Goal: Task Accomplishment & Management: Use online tool/utility

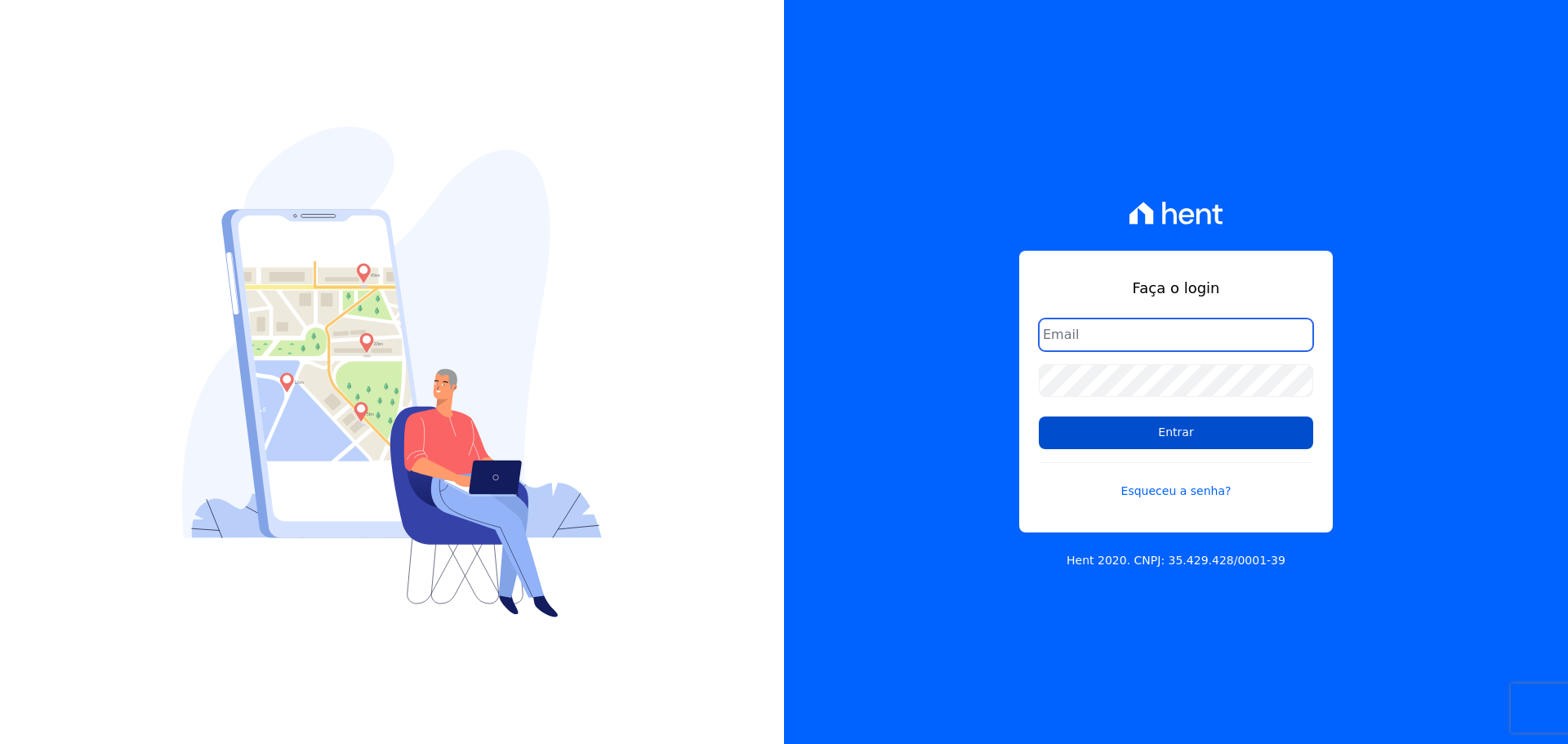
type input "[PERSON_NAME][EMAIL_ADDRESS][PERSON_NAME][DOMAIN_NAME]"
click at [1158, 443] on input "Entrar" at bounding box center [1176, 432] width 274 height 32
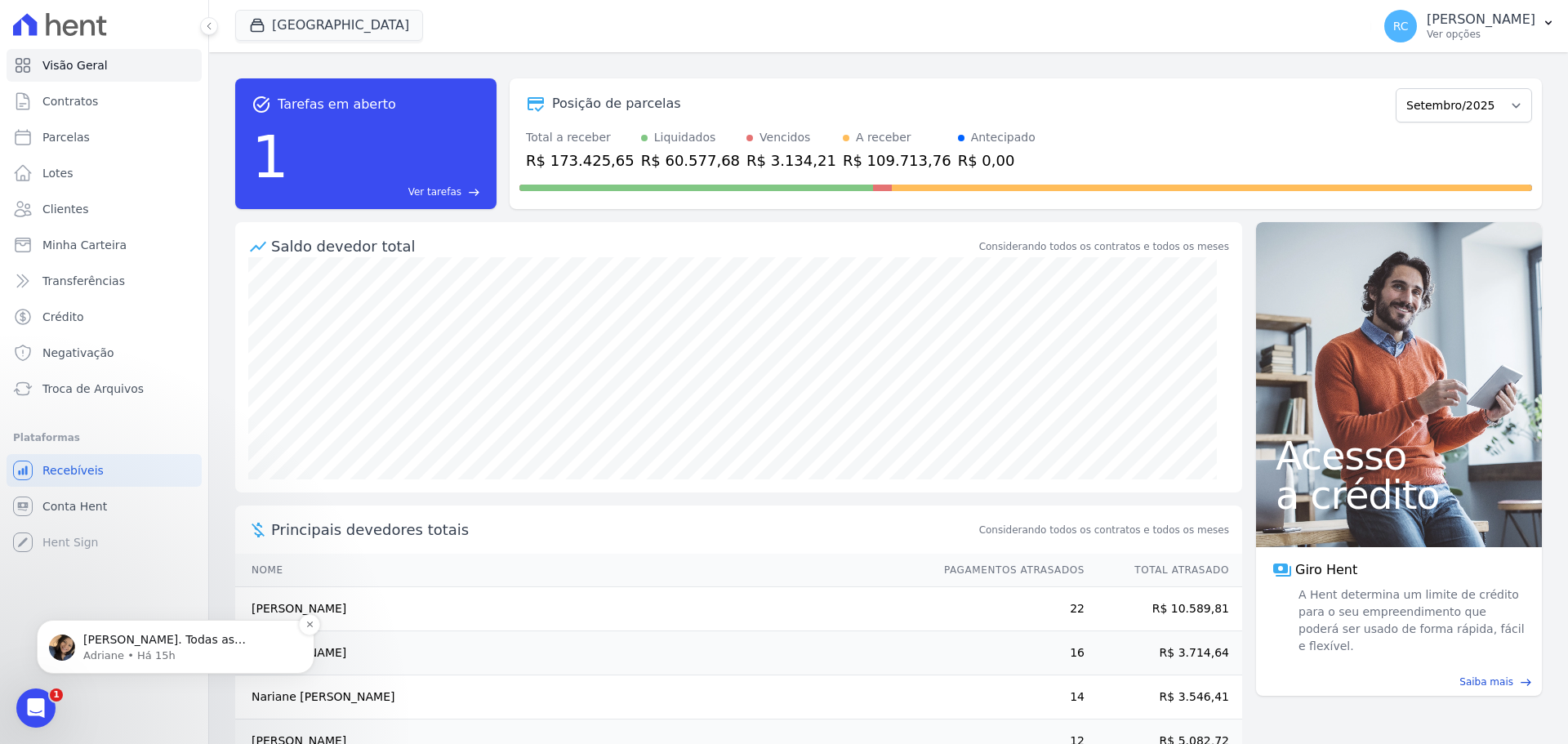
click at [153, 650] on p "Adriane • Há 15h" at bounding box center [188, 656] width 211 height 15
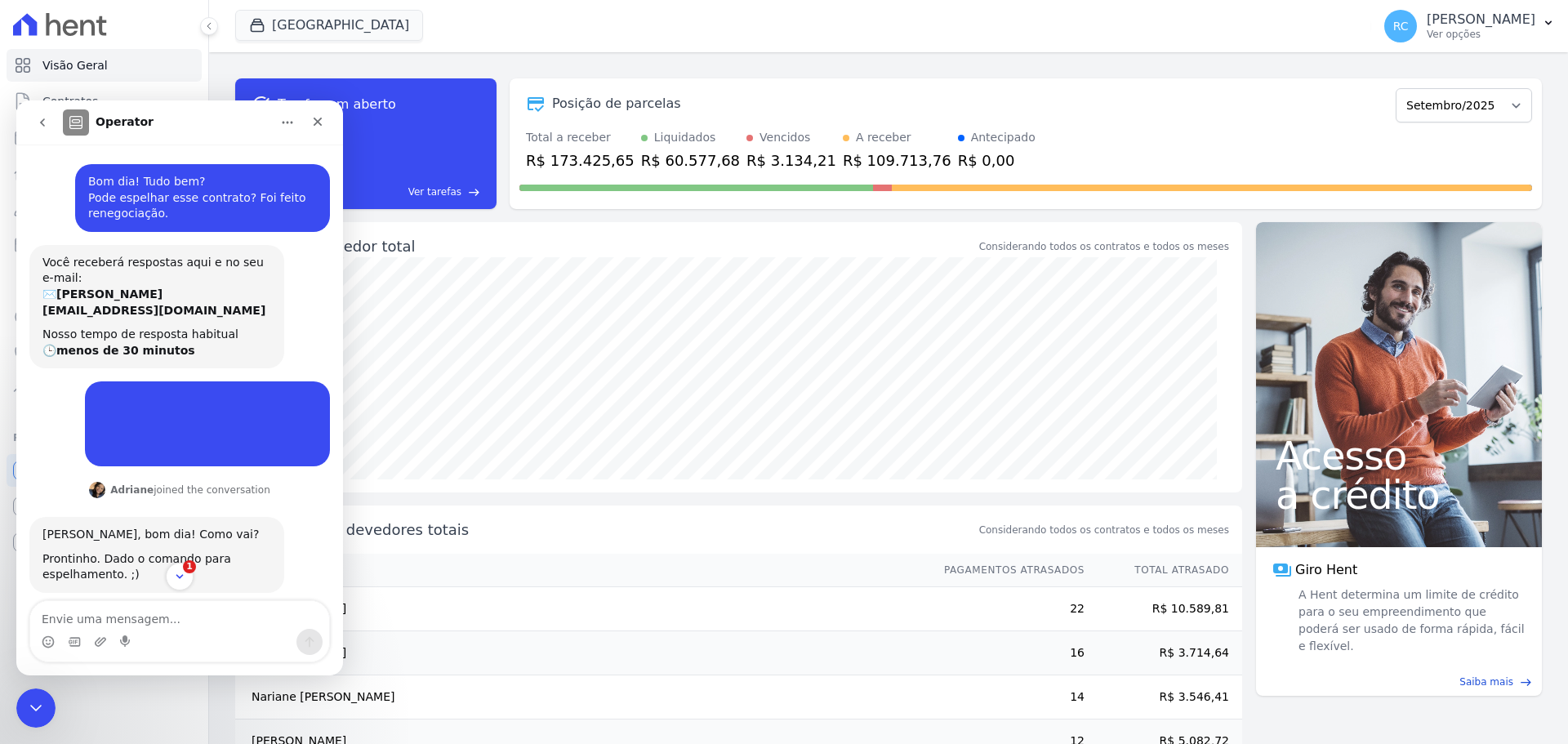
scroll to position [3, 0]
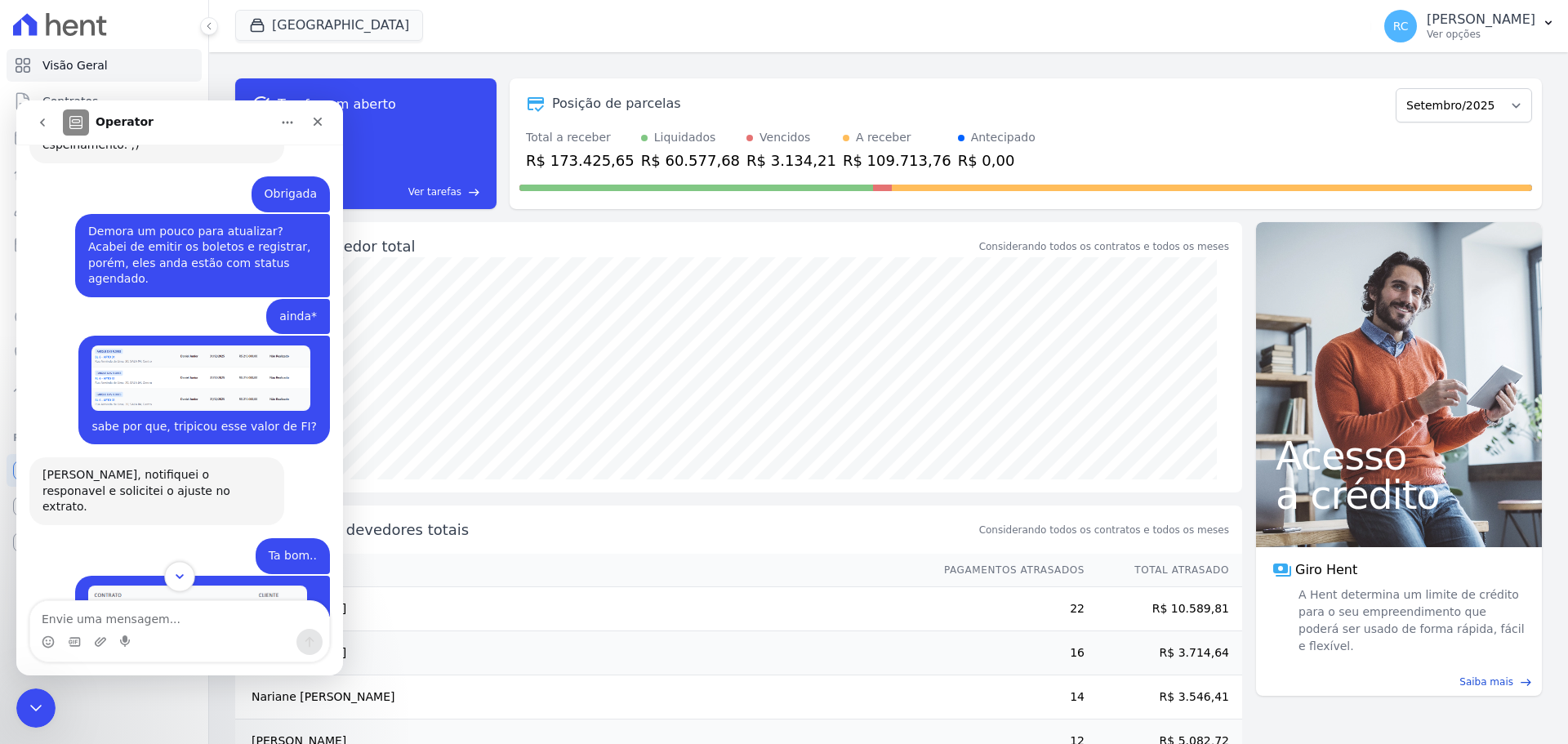
click at [175, 567] on button "Scroll to bottom" at bounding box center [179, 576] width 31 height 31
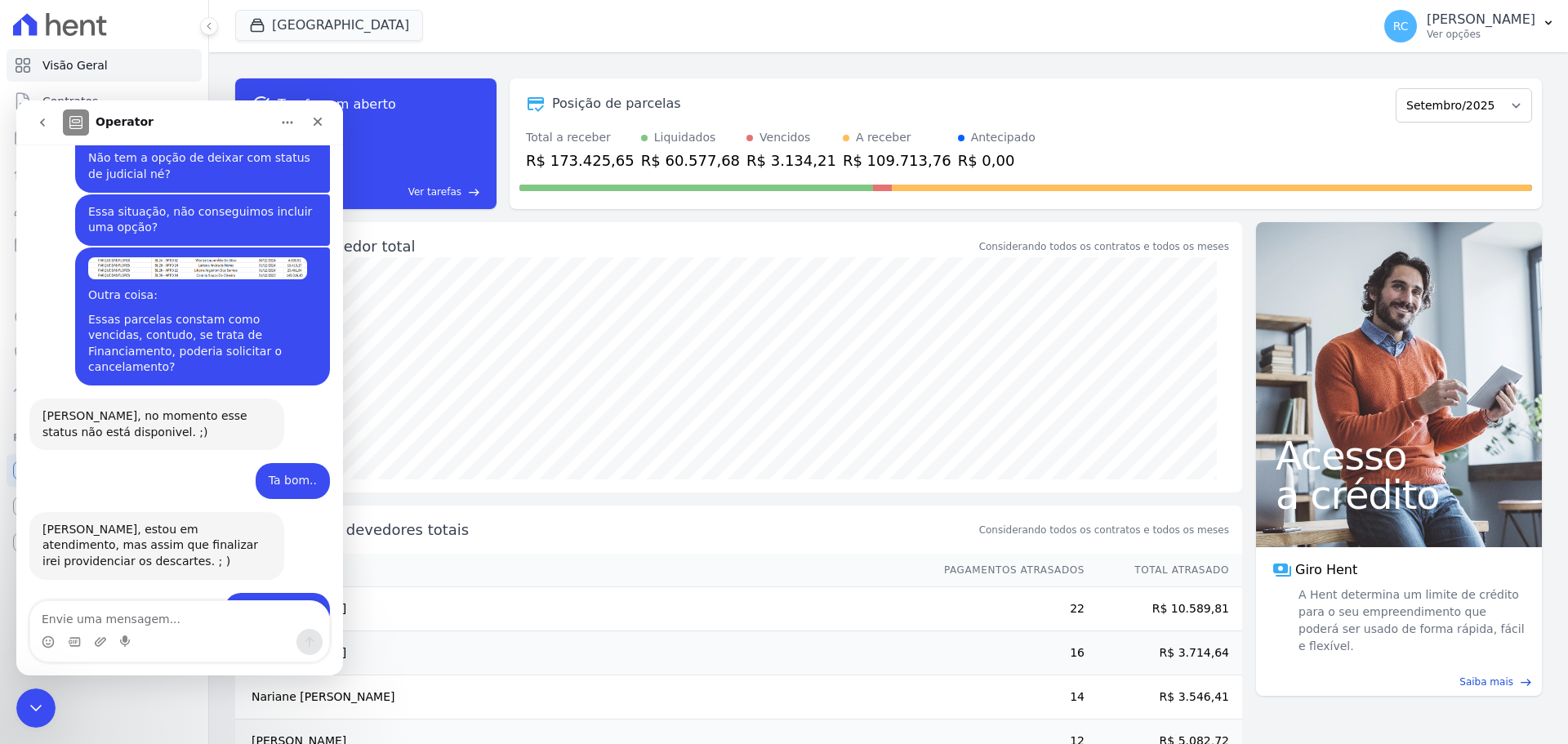
scroll to position [1690, 0]
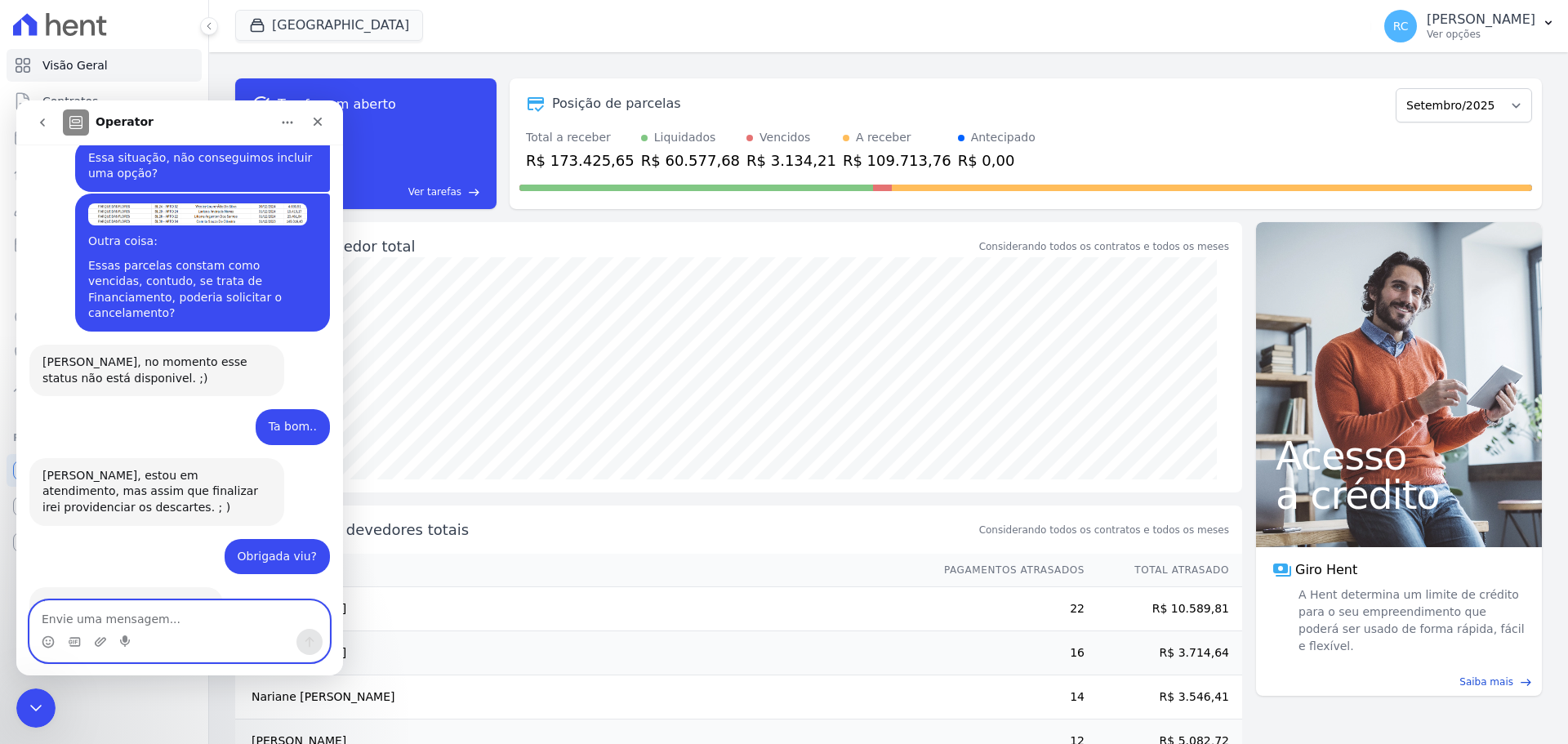
click at [183, 603] on textarea "Envie uma mensagem..." at bounding box center [180, 615] width 299 height 28
click at [43, 710] on icon "Fechar mensagem da Intercom" at bounding box center [33, 706] width 19 height 19
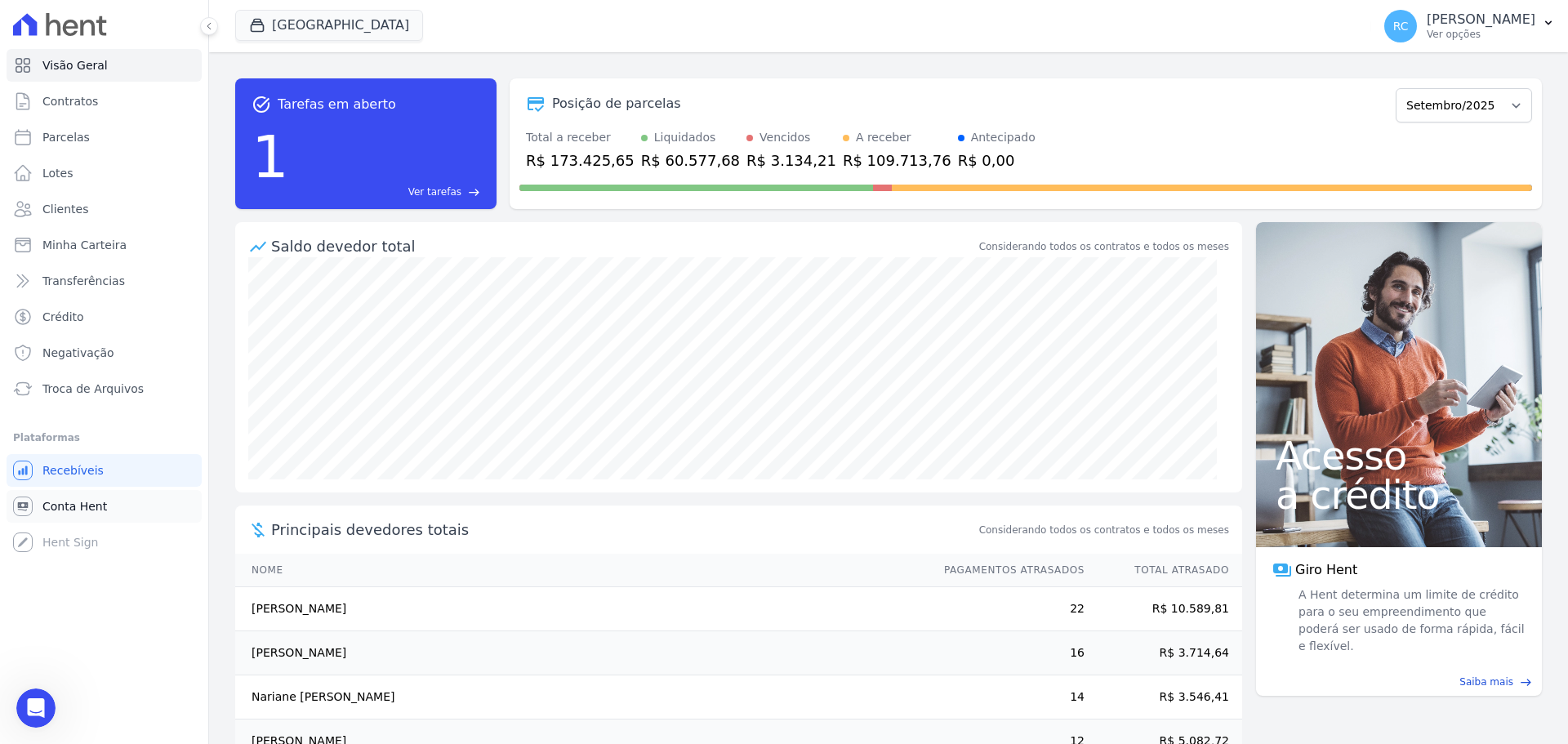
click at [97, 508] on span "Conta Hent" at bounding box center [75, 506] width 65 height 17
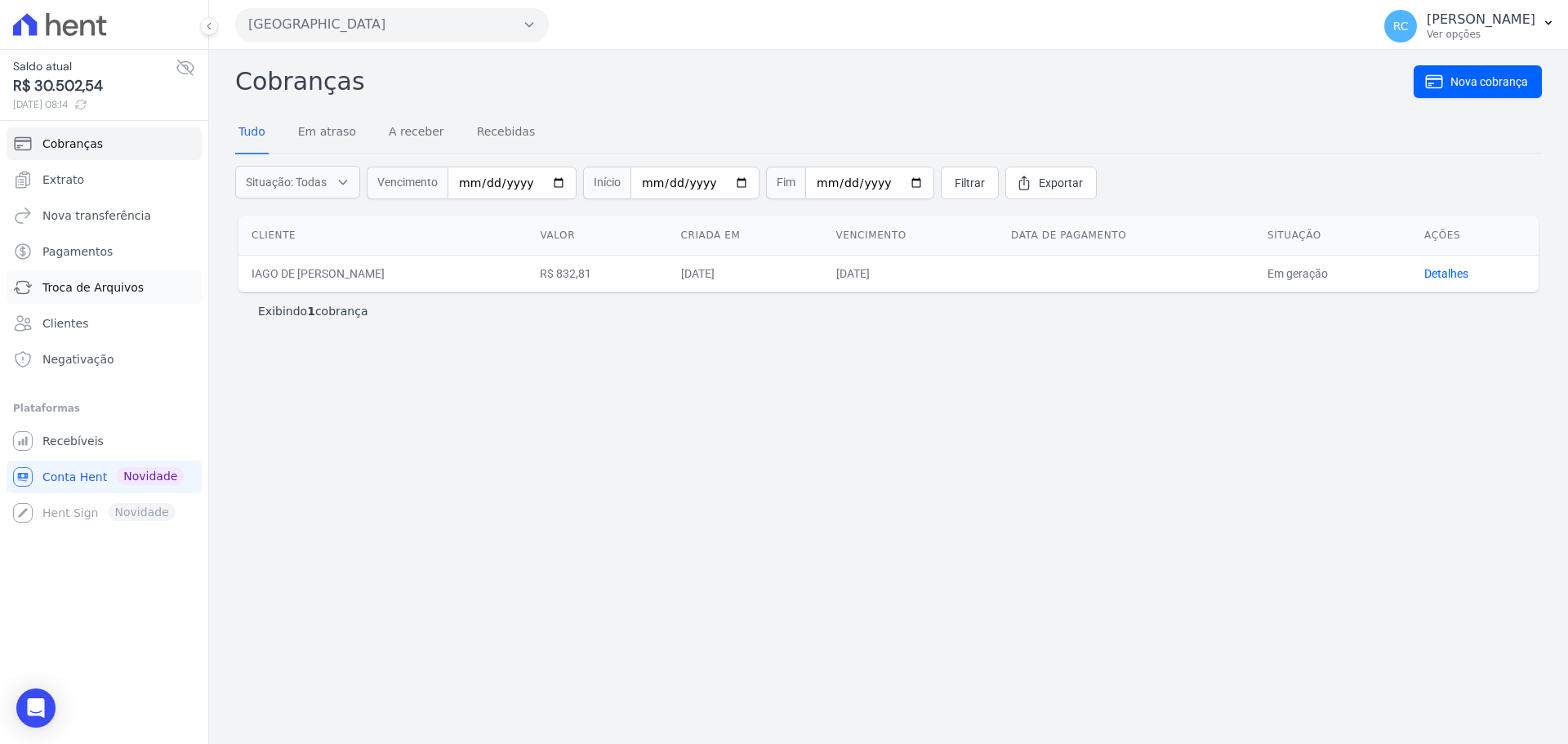
click at [73, 283] on span "Troca de Arquivos" at bounding box center [94, 288] width 101 height 17
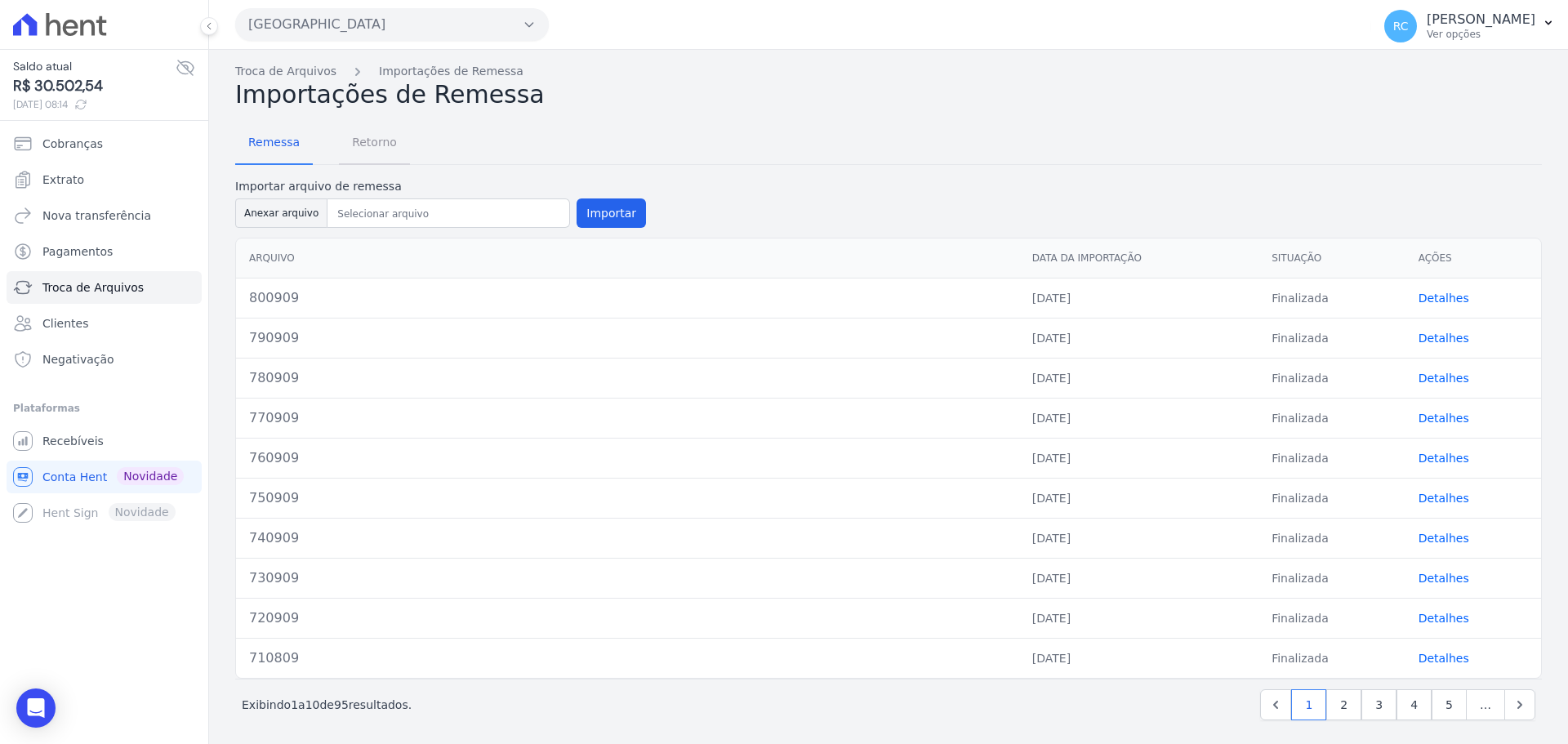
click at [354, 148] on span "Retorno" at bounding box center [374, 142] width 65 height 32
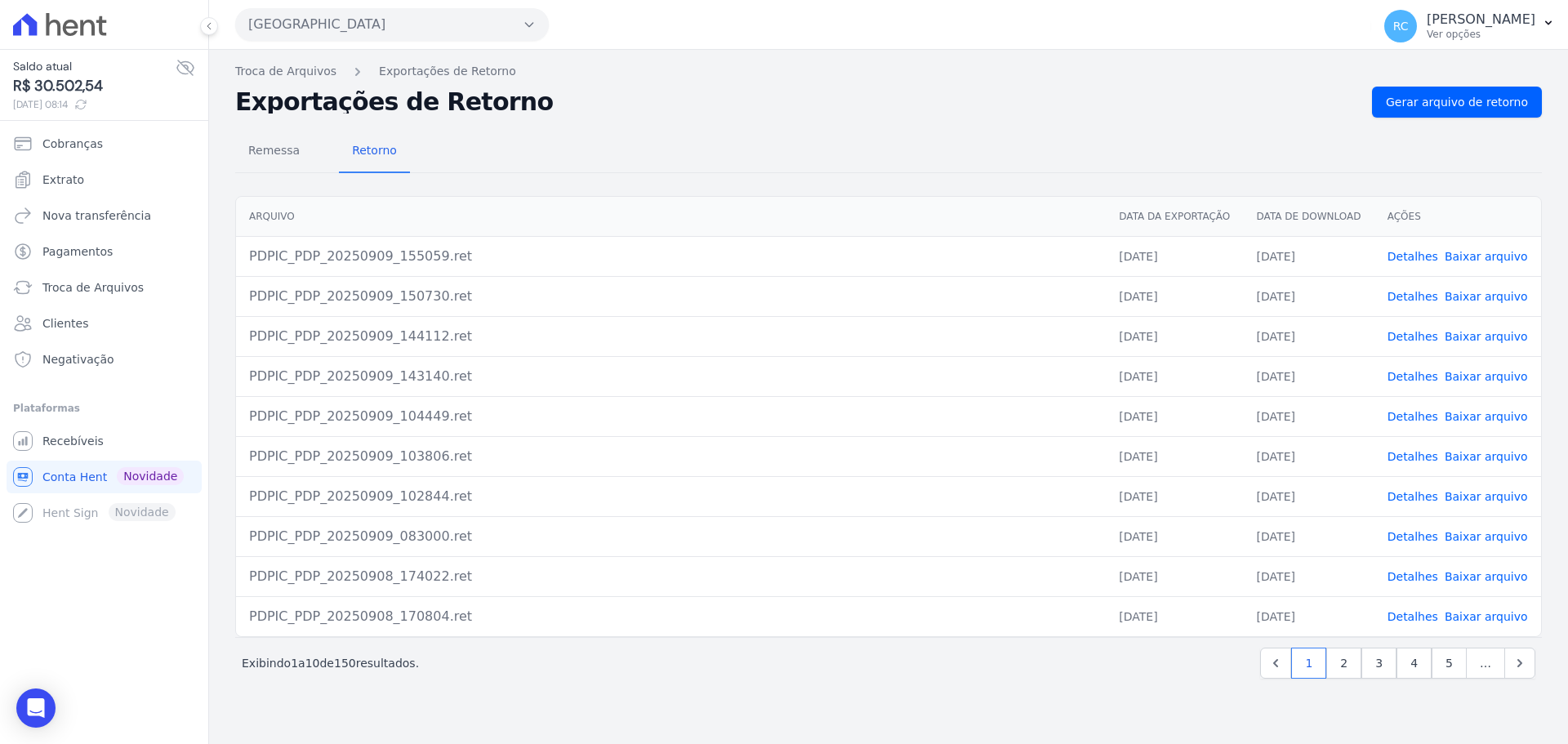
click at [1428, 257] on link "Detalhes" at bounding box center [1412, 256] width 51 height 13
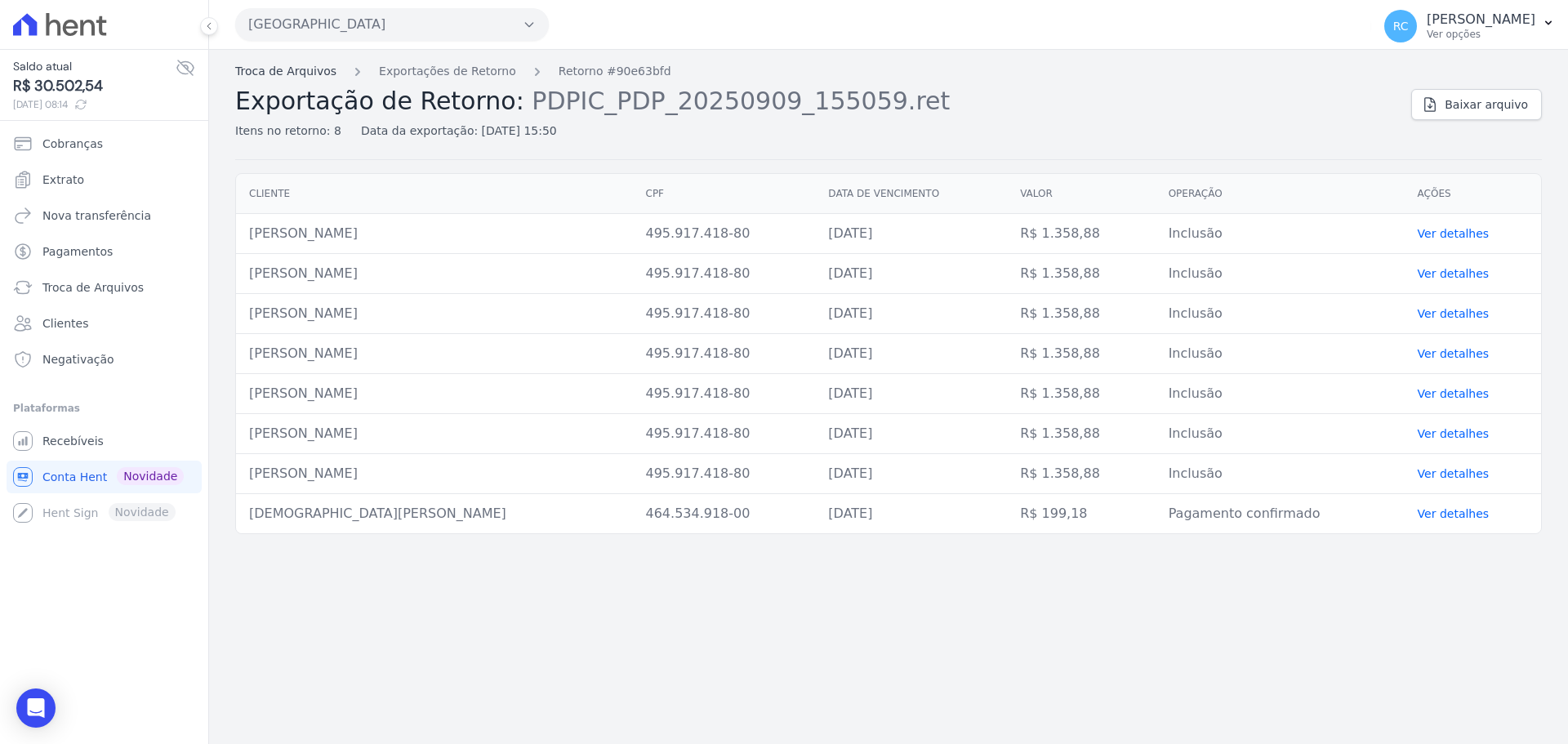
click at [310, 80] on link "Troca de Arquivos" at bounding box center [286, 72] width 101 height 17
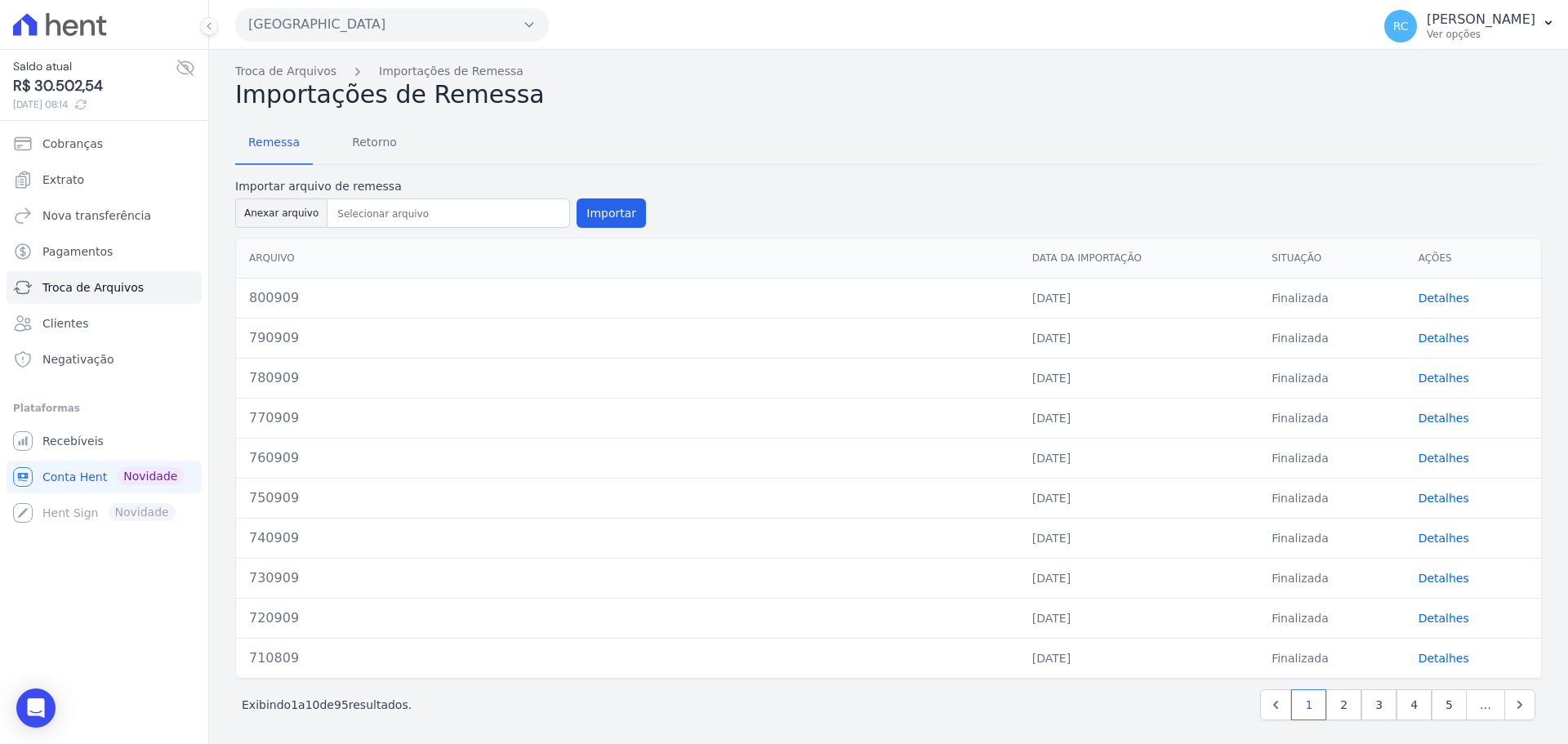
click at [1425, 336] on link "Detalhes" at bounding box center [1444, 337] width 51 height 13
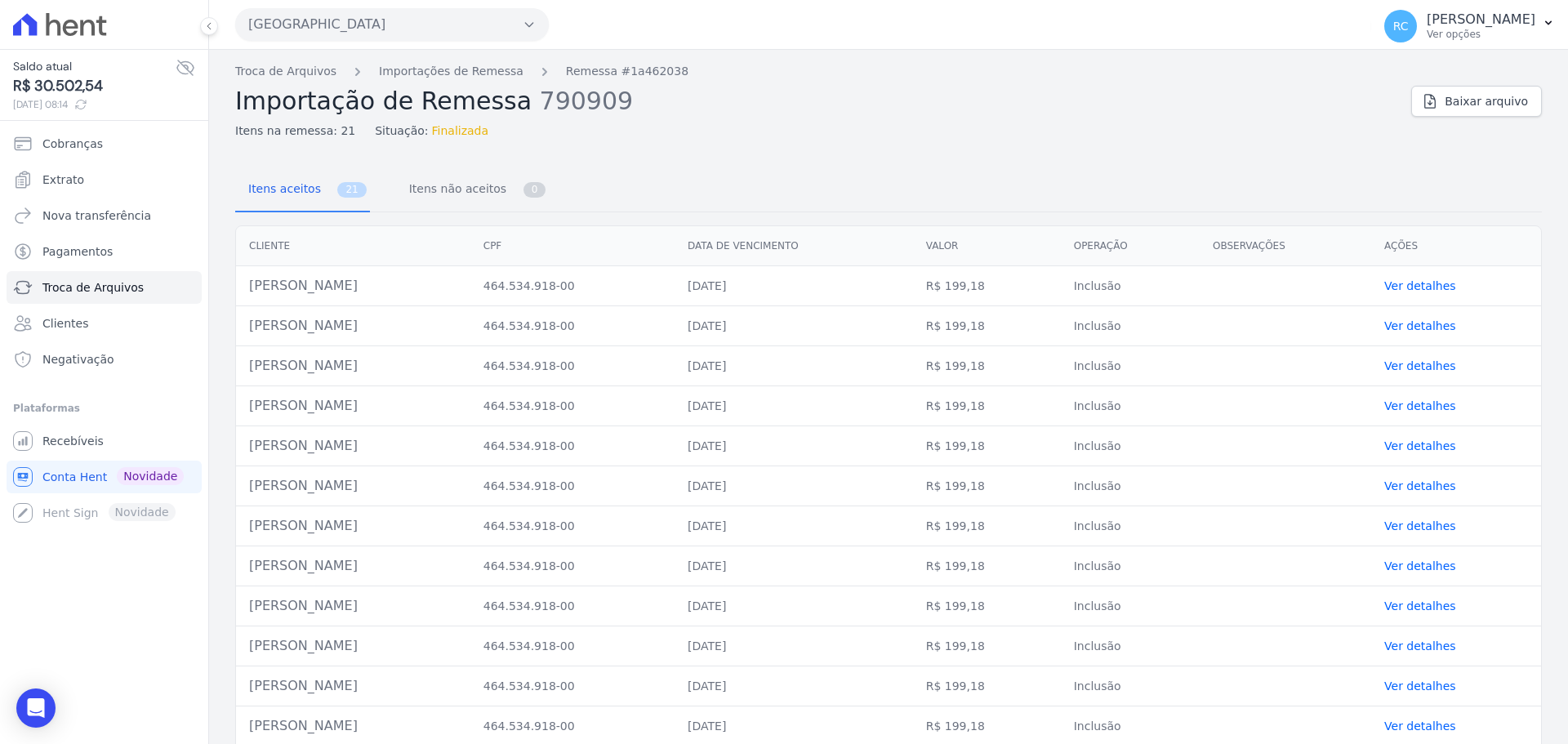
drag, startPoint x: 302, startPoint y: 14, endPoint x: 721, endPoint y: 158, distance: 443.1
click at [850, 129] on div "Itens na remessa: 21 Situação: Finalizada" at bounding box center [816, 128] width 1162 height 24
click at [72, 452] on link "Recebíveis" at bounding box center [103, 441] width 195 height 32
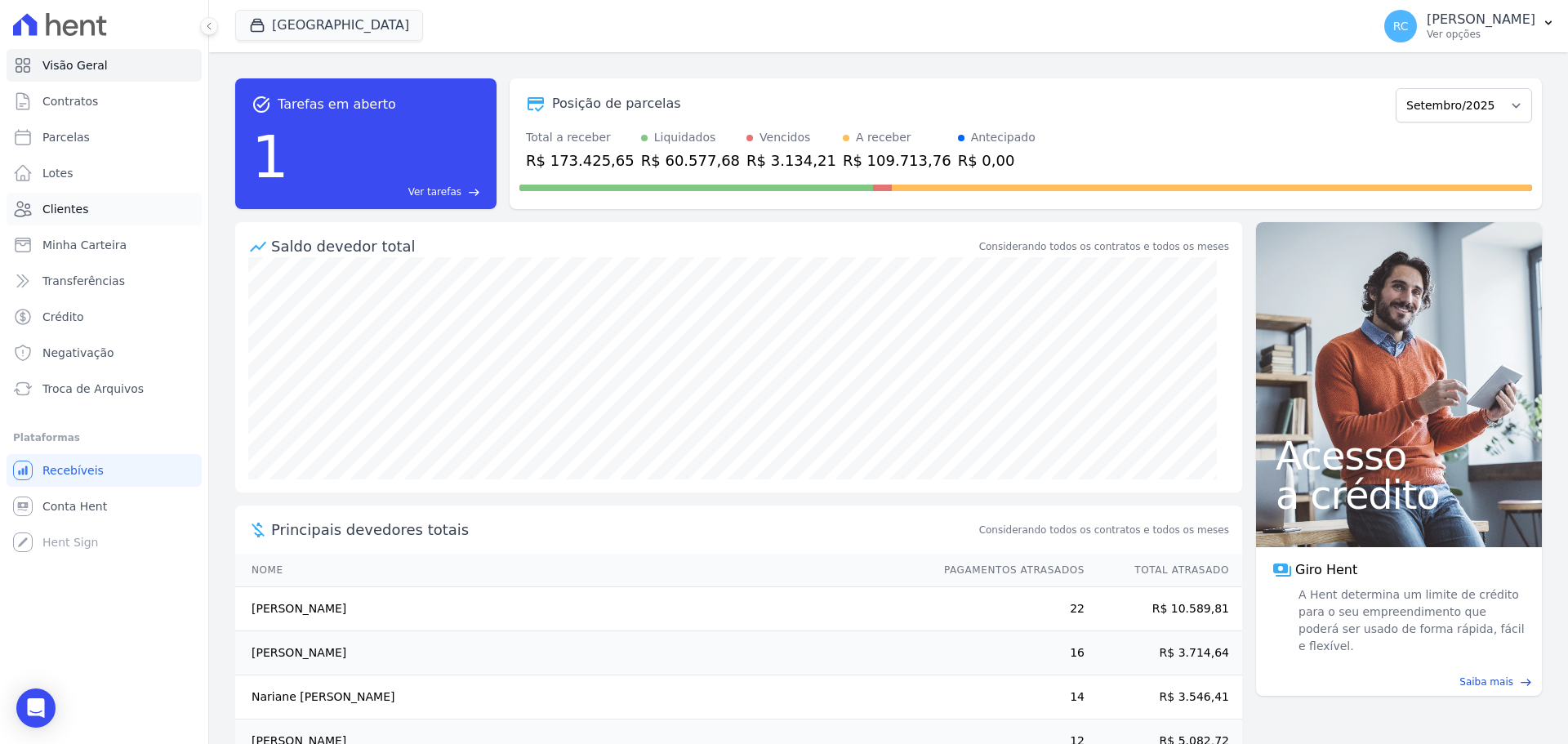
click at [85, 212] on link "Clientes" at bounding box center [103, 208] width 195 height 32
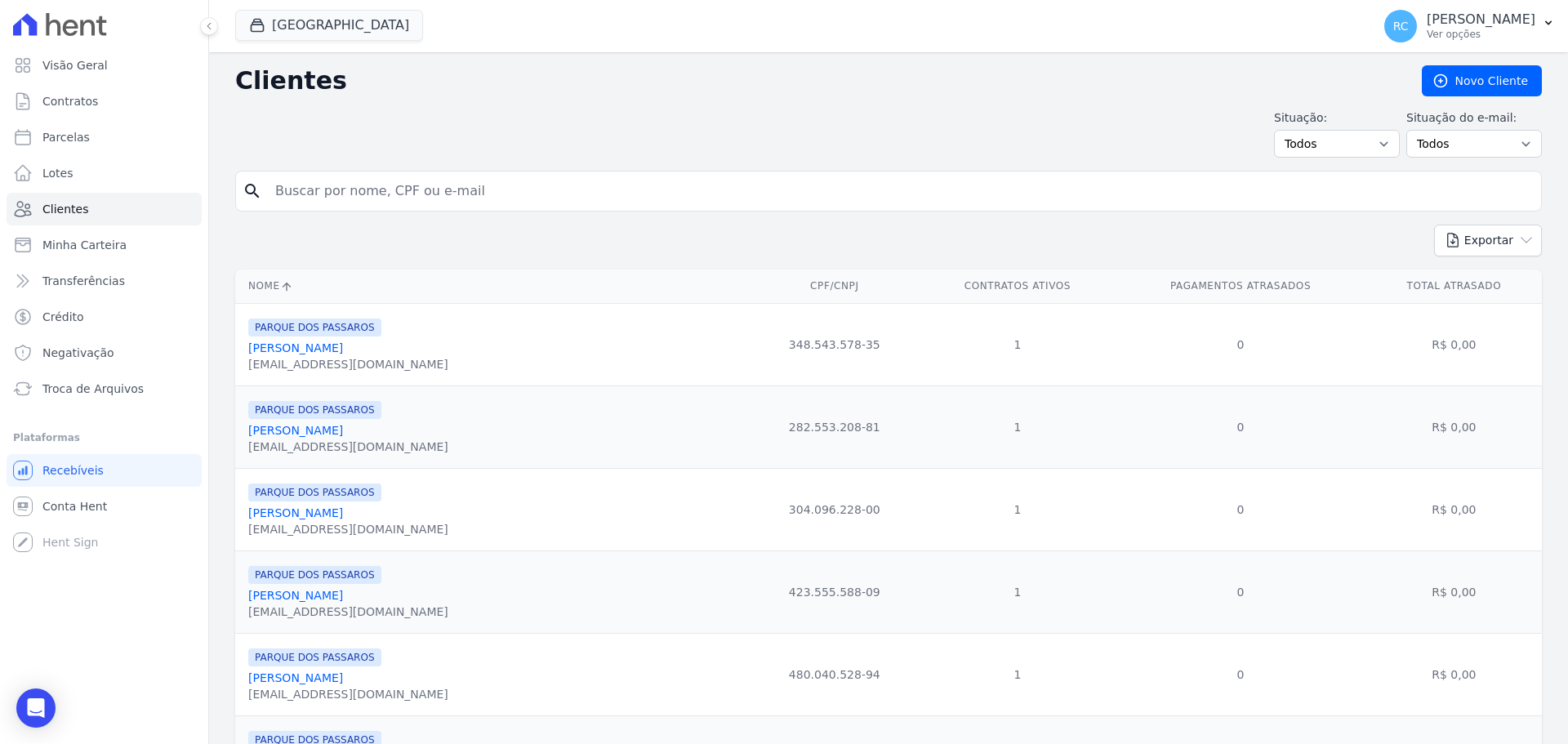
click at [379, 184] on input "search" at bounding box center [900, 191] width 1269 height 32
paste input "[PERSON_NAME]"
type input "[PERSON_NAME]"
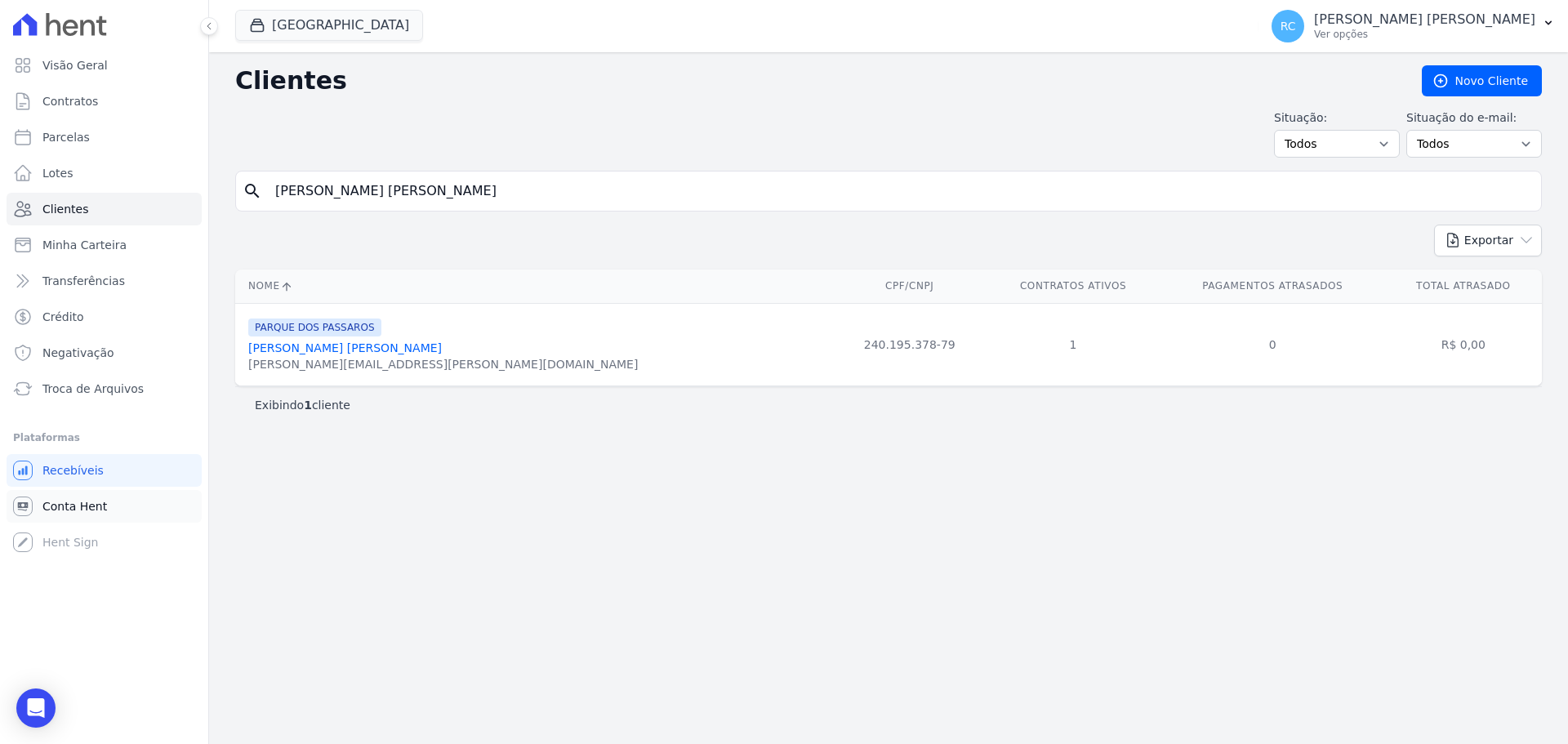
click at [70, 500] on span "Conta Hent" at bounding box center [75, 506] width 65 height 17
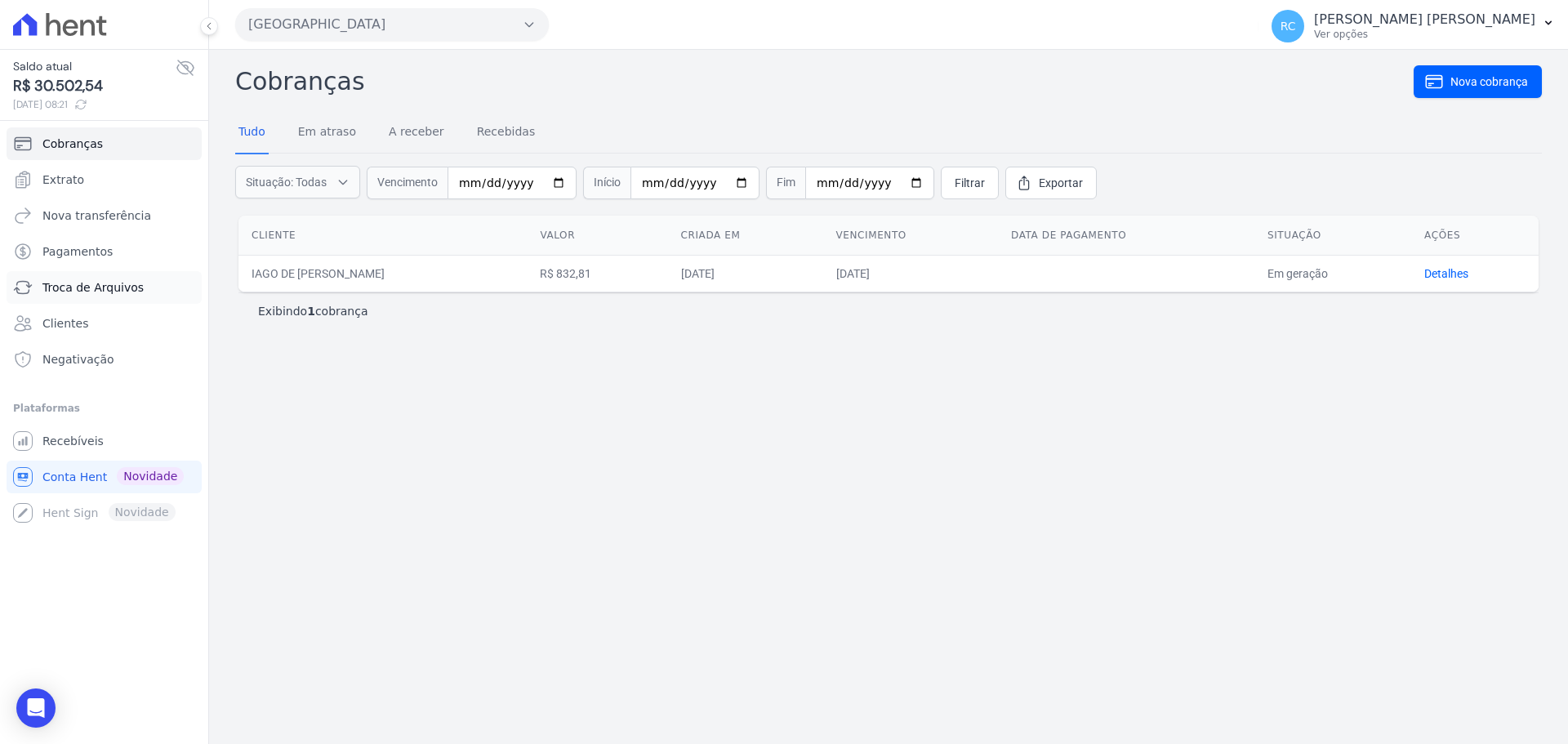
click at [144, 296] on link "Troca de Arquivos" at bounding box center [103, 287] width 195 height 32
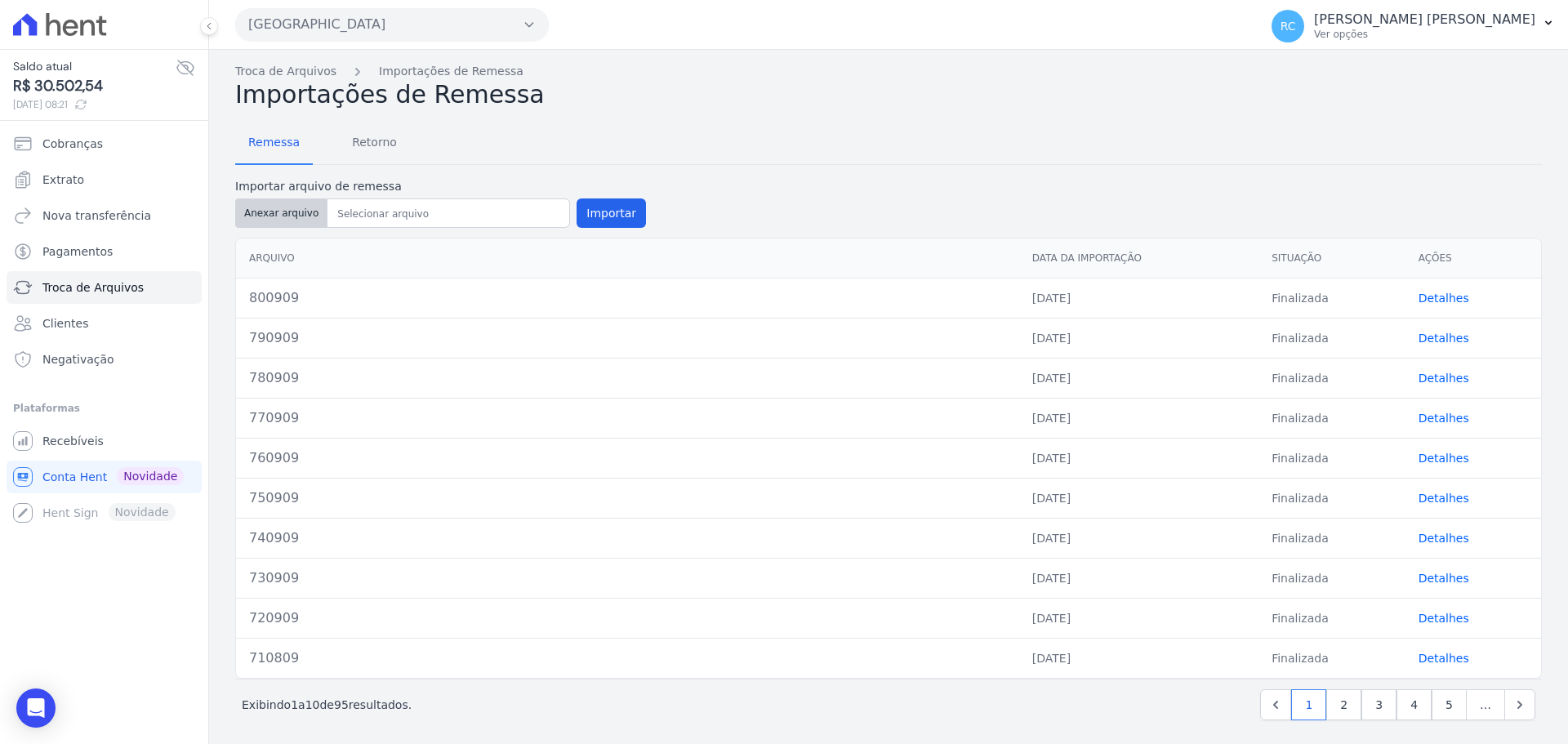
click at [265, 209] on button "Anexar arquivo" at bounding box center [281, 213] width 93 height 30
click at [290, 216] on button "Anexar arquivo" at bounding box center [281, 213] width 93 height 30
type input "811009[1]"
click at [598, 211] on button "Importar" at bounding box center [611, 213] width 69 height 30
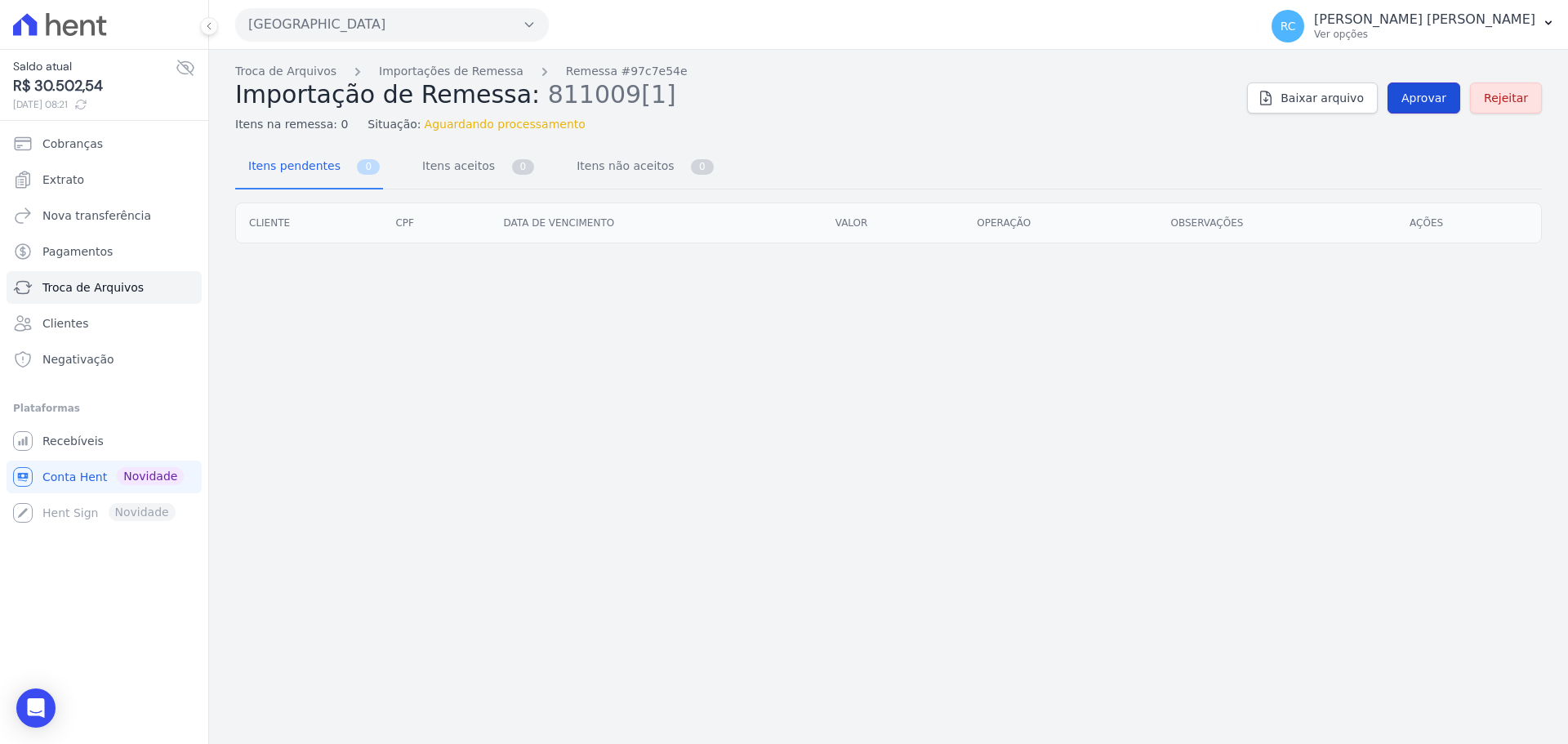
click at [1410, 94] on span "Aprovar" at bounding box center [1423, 98] width 45 height 17
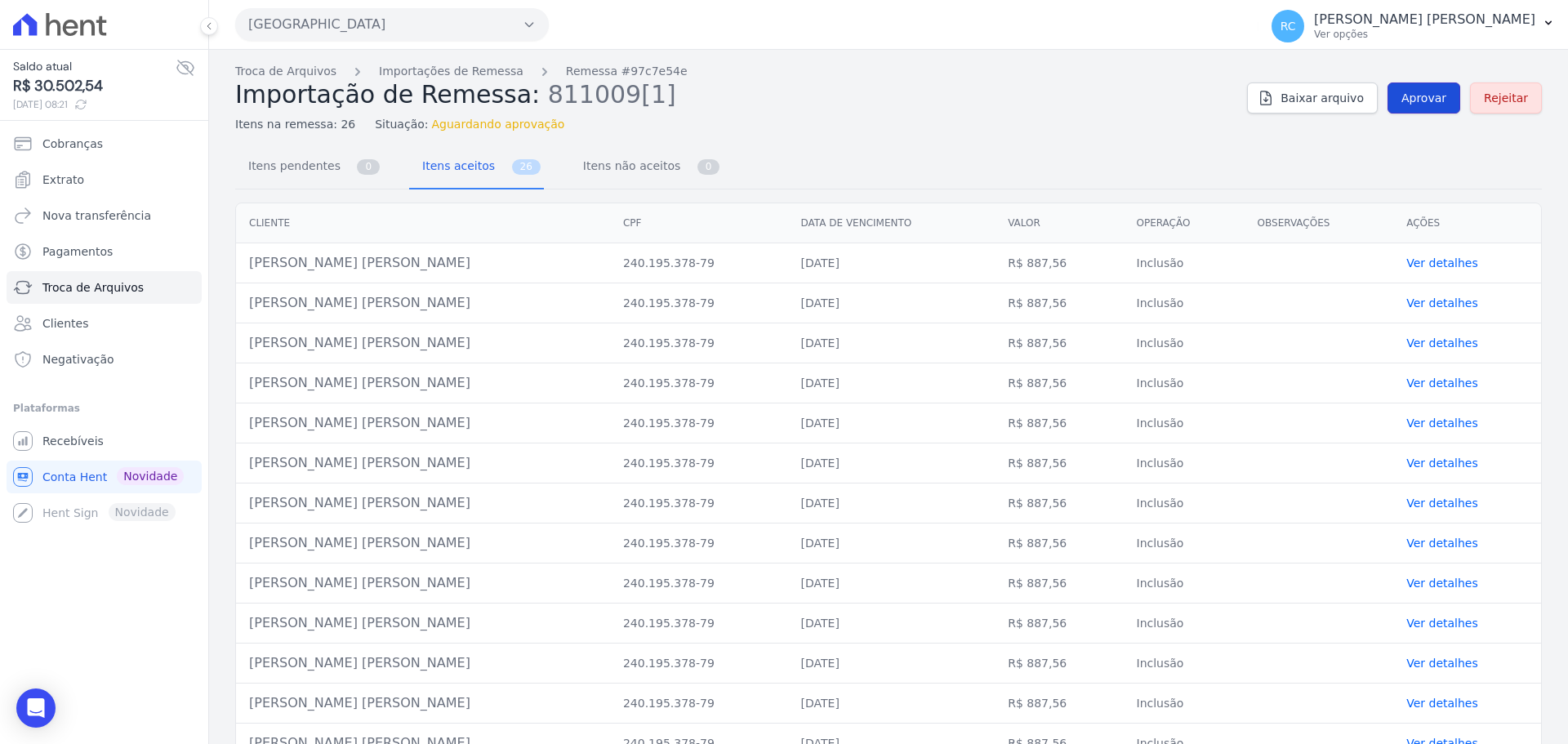
click at [1404, 101] on span "Aprovar" at bounding box center [1423, 98] width 45 height 17
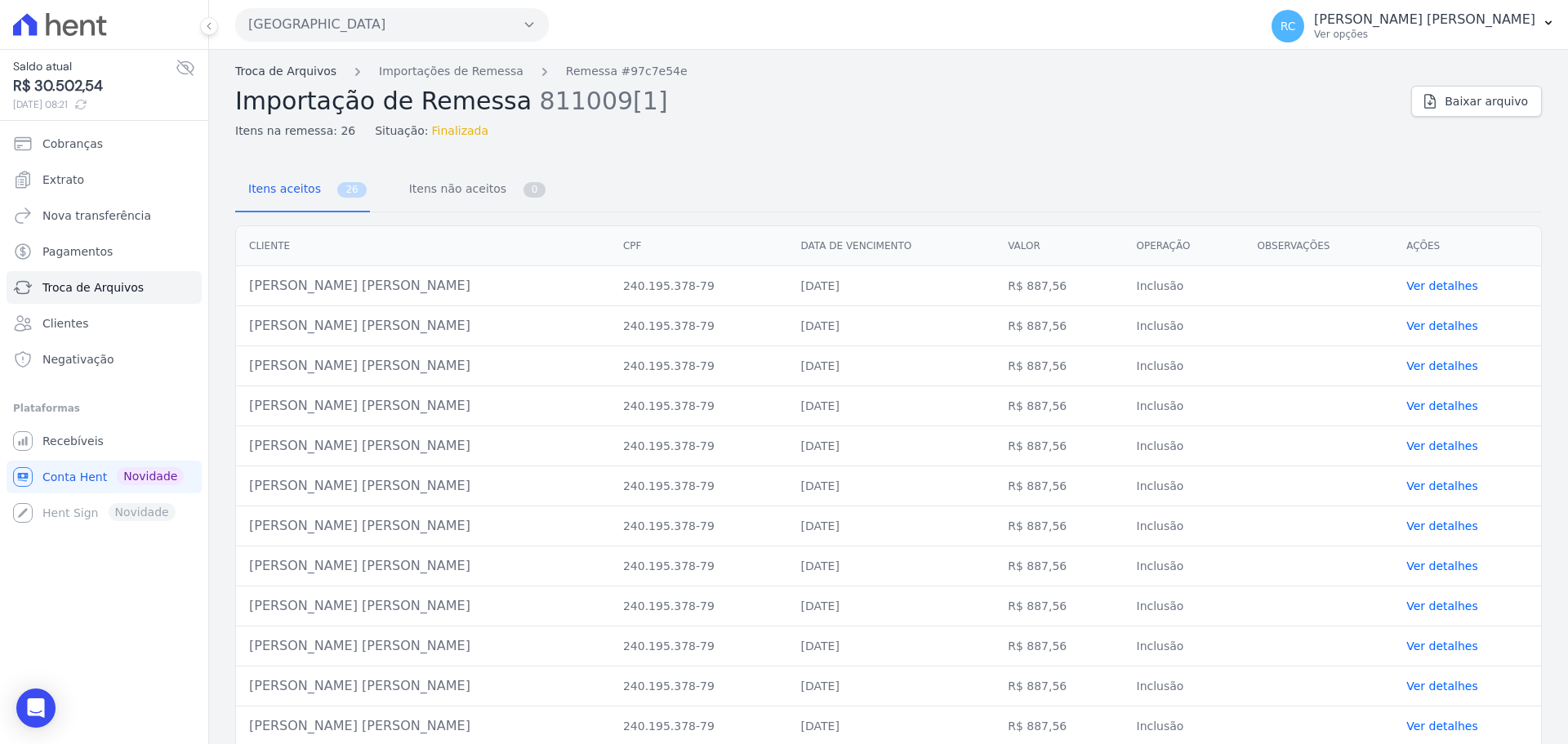
click at [300, 70] on link "Troca de Arquivos" at bounding box center [286, 72] width 101 height 17
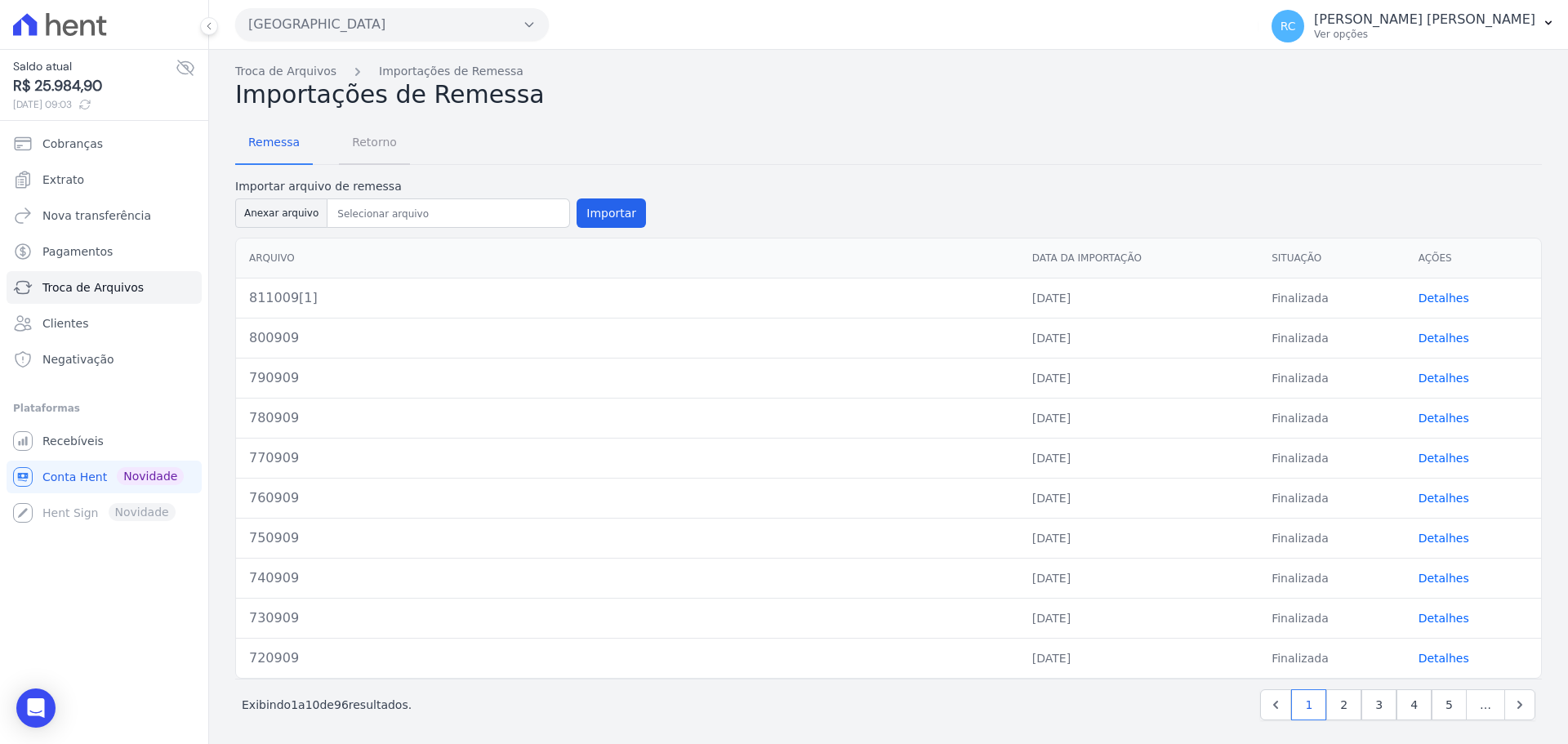
click at [371, 140] on span "Retorno" at bounding box center [374, 142] width 65 height 32
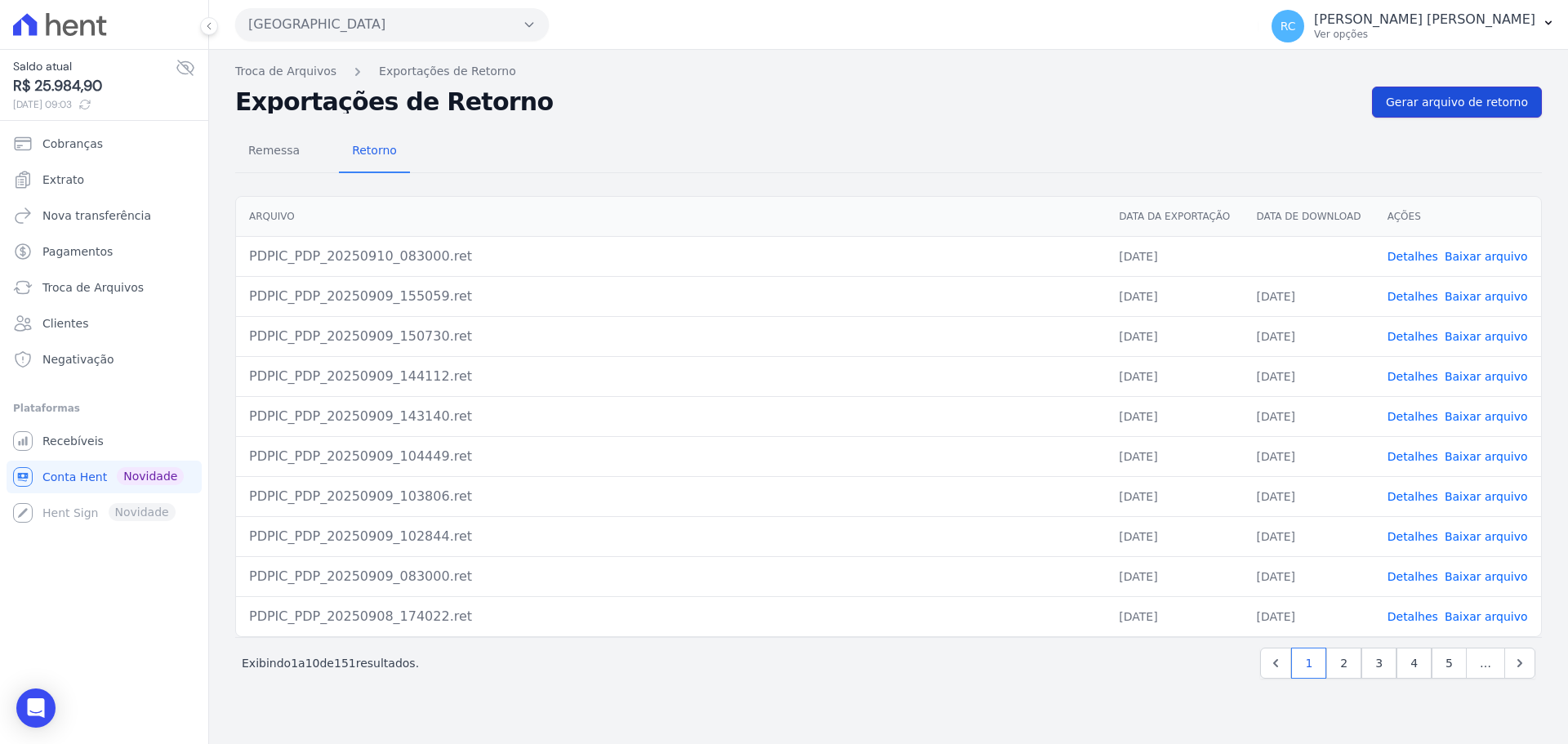
click at [1480, 116] on link "Gerar arquivo de retorno" at bounding box center [1457, 102] width 170 height 31
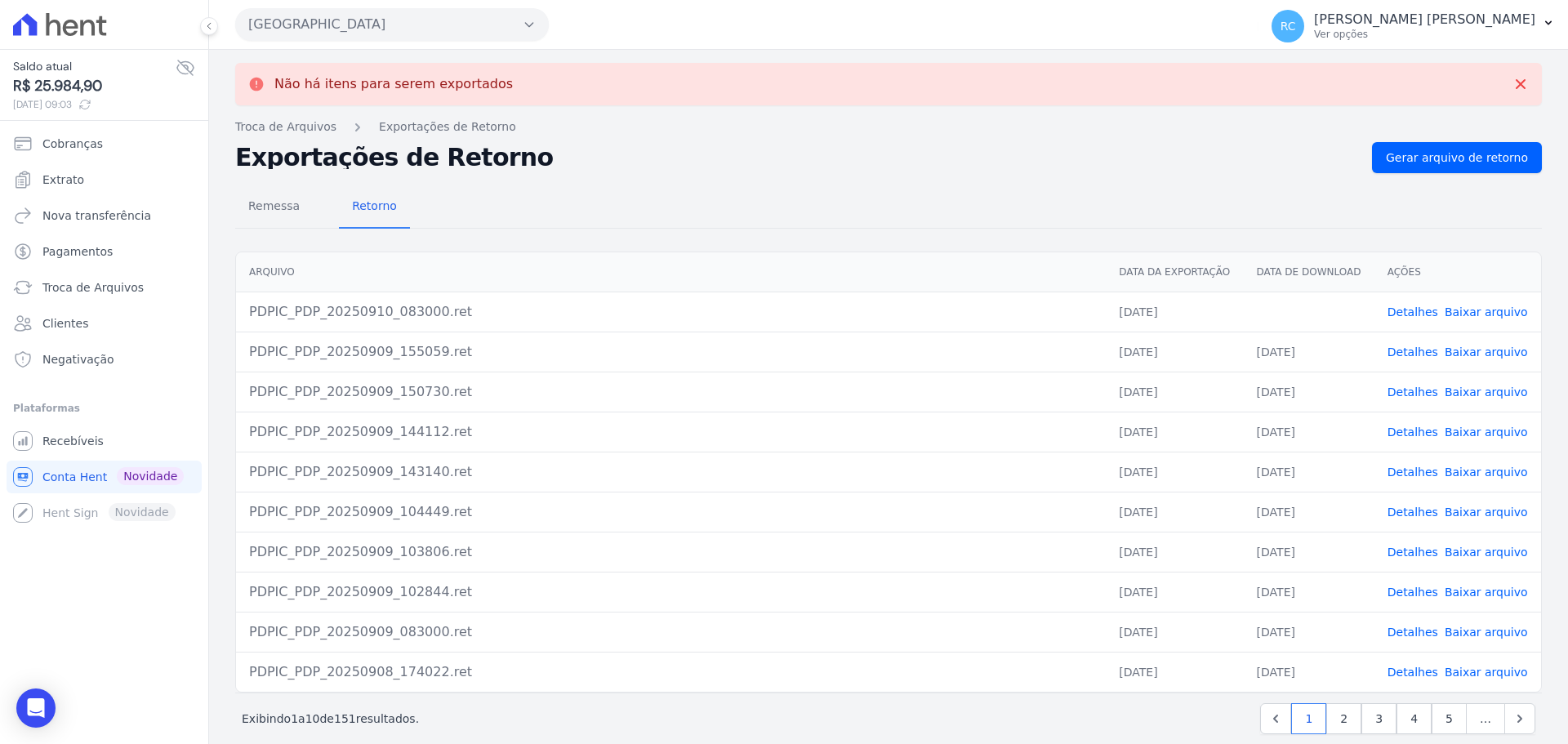
click at [1481, 309] on link "Baixar arquivo" at bounding box center [1486, 311] width 83 height 13
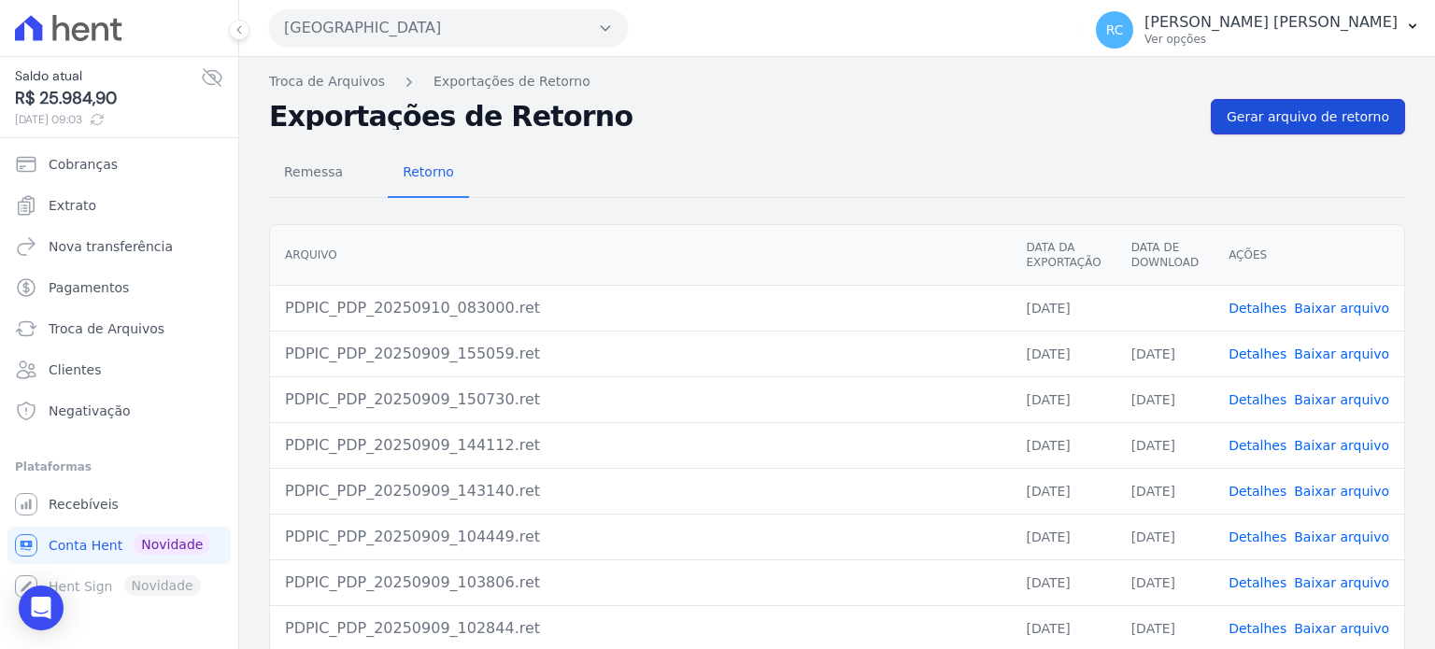
click at [1298, 104] on link "Gerar arquivo de retorno" at bounding box center [1308, 117] width 194 height 36
click at [493, 29] on button "[GEOGRAPHIC_DATA]" at bounding box center [448, 27] width 359 height 37
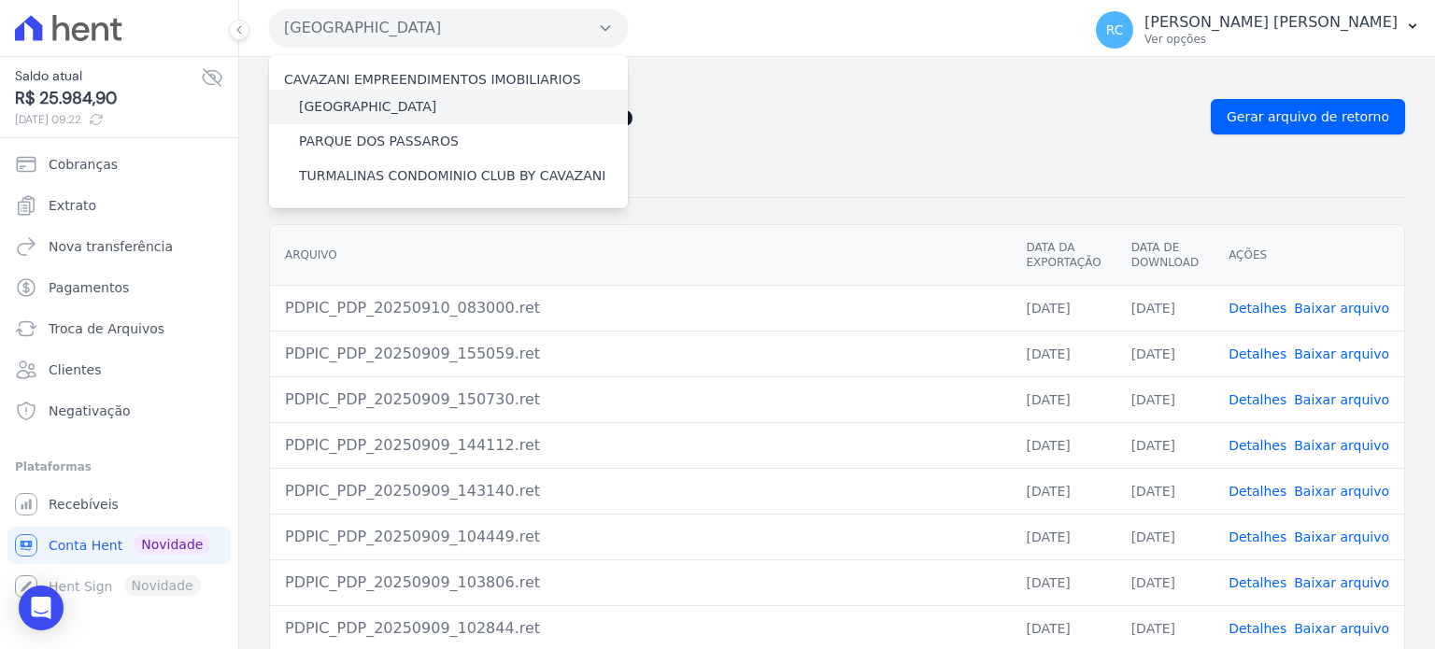
click at [392, 101] on label "[GEOGRAPHIC_DATA]" at bounding box center [367, 107] width 137 height 20
click at [0, 0] on input "[GEOGRAPHIC_DATA]" at bounding box center [0, 0] width 0 height 0
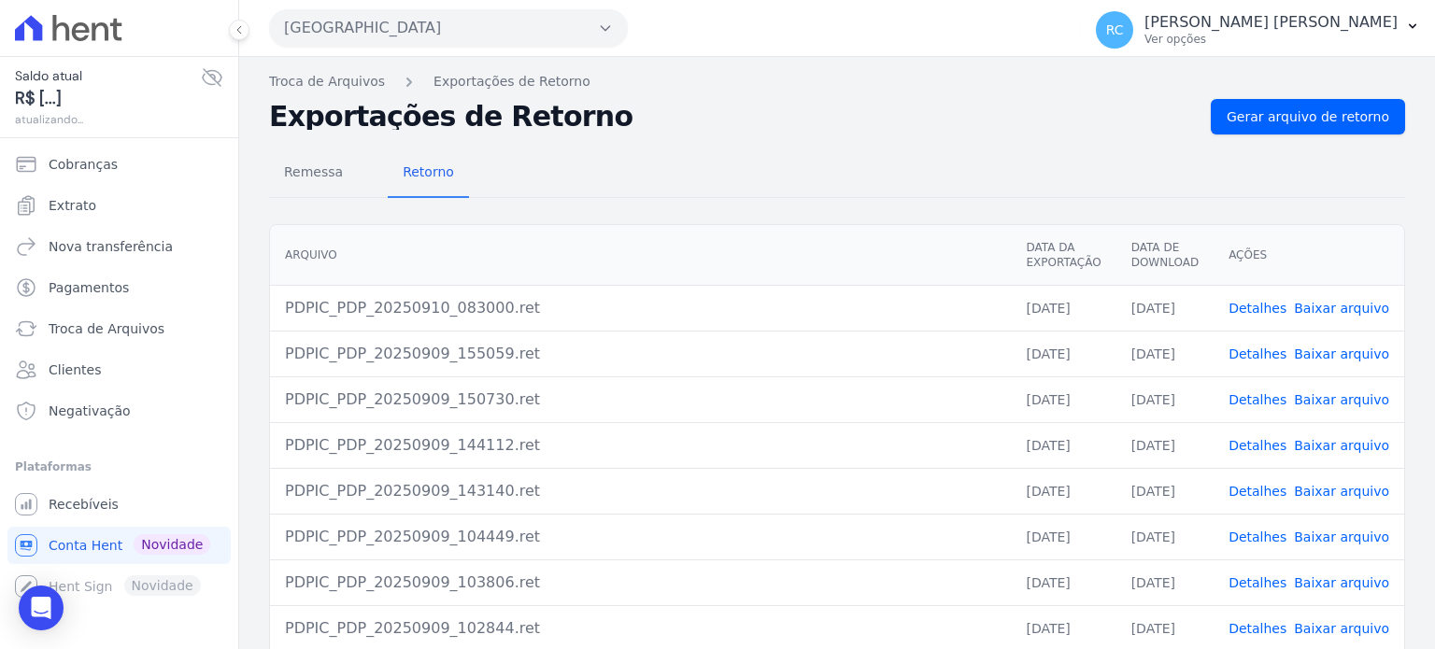
click at [488, 25] on button "[GEOGRAPHIC_DATA]" at bounding box center [448, 27] width 359 height 37
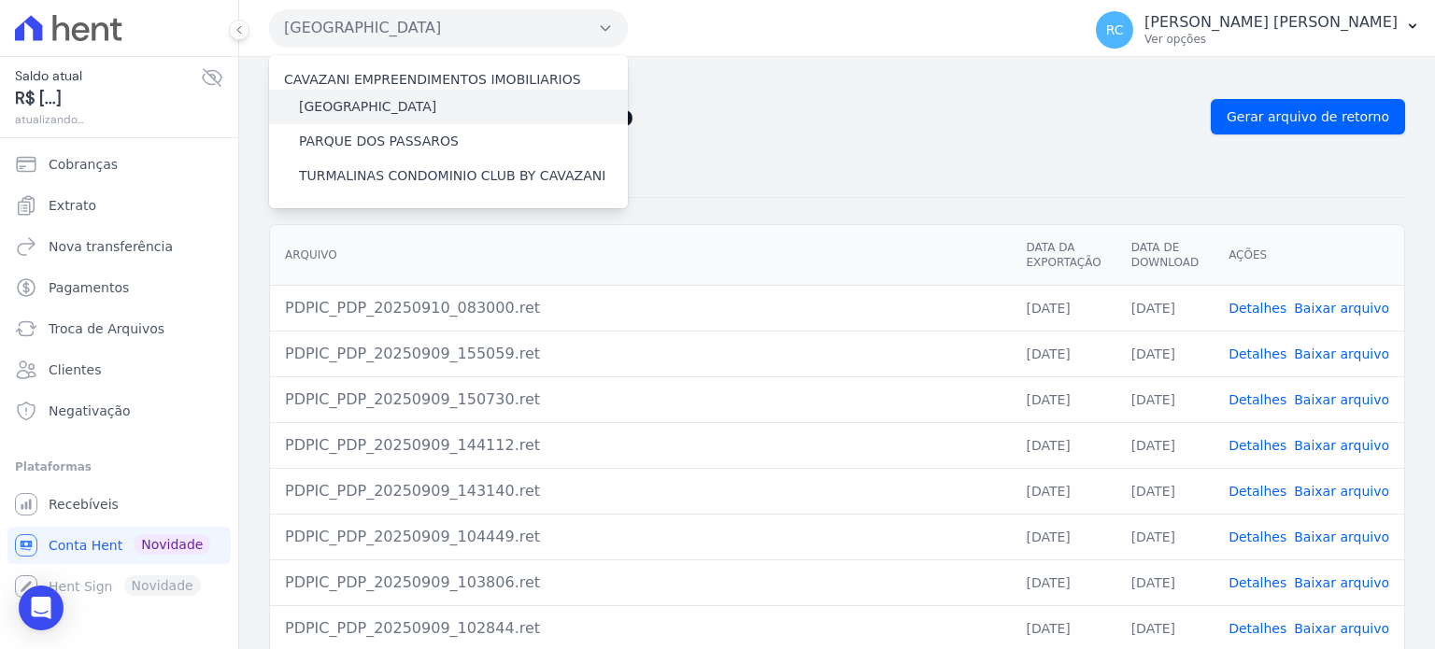
click at [370, 112] on label "[GEOGRAPHIC_DATA]" at bounding box center [367, 107] width 137 height 20
click at [0, 0] on input "[GEOGRAPHIC_DATA]" at bounding box center [0, 0] width 0 height 0
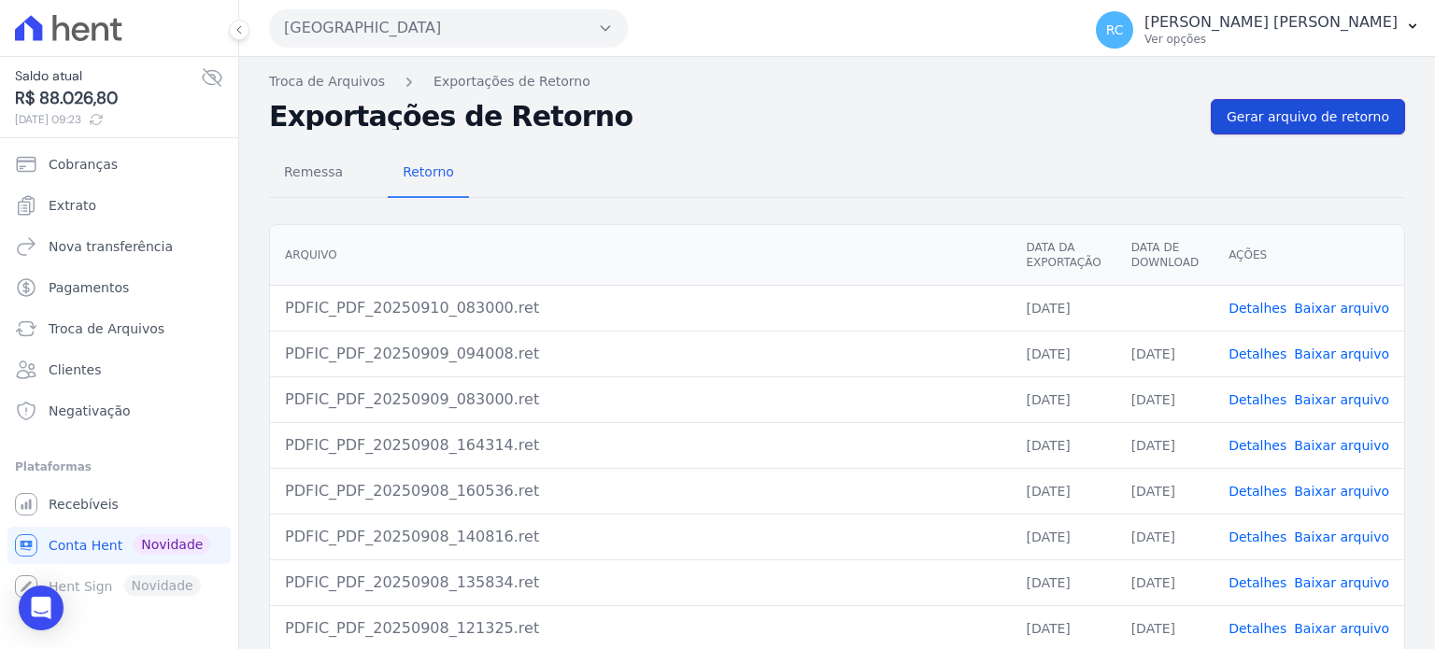
click at [1317, 117] on span "Gerar arquivo de retorno" at bounding box center [1308, 116] width 163 height 19
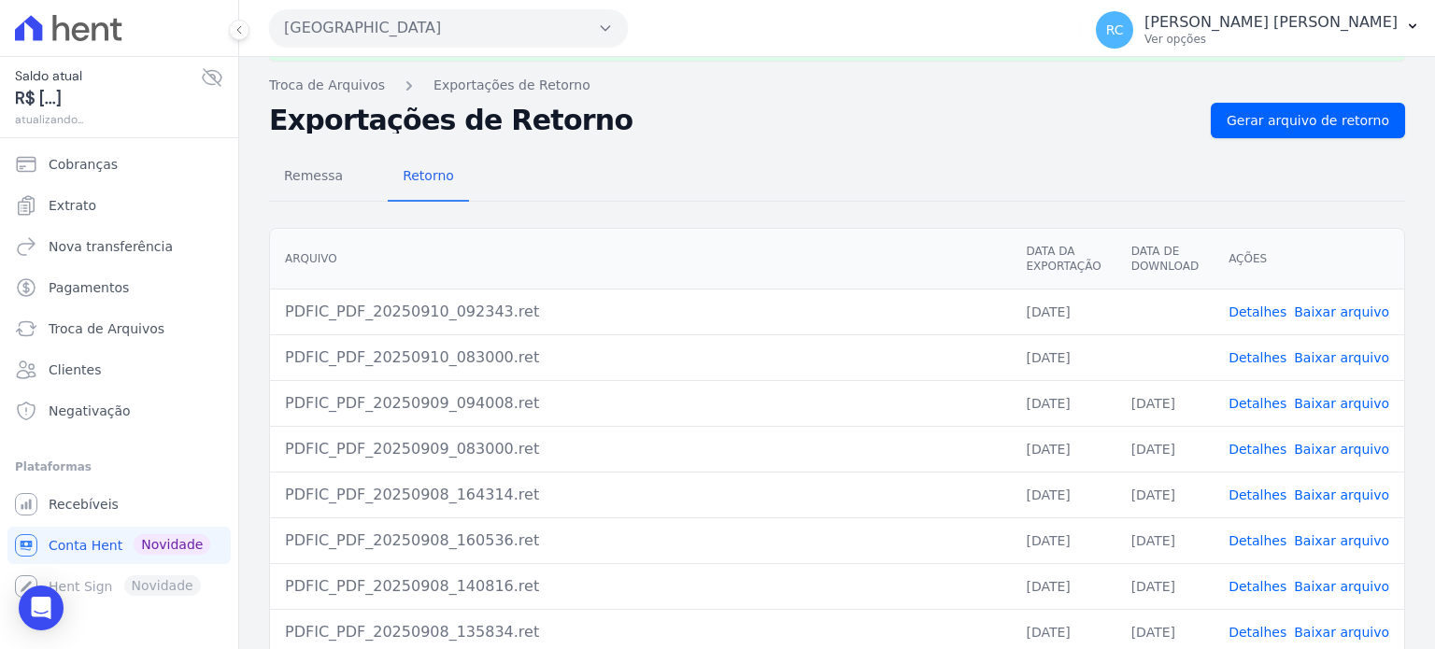
scroll to position [187, 0]
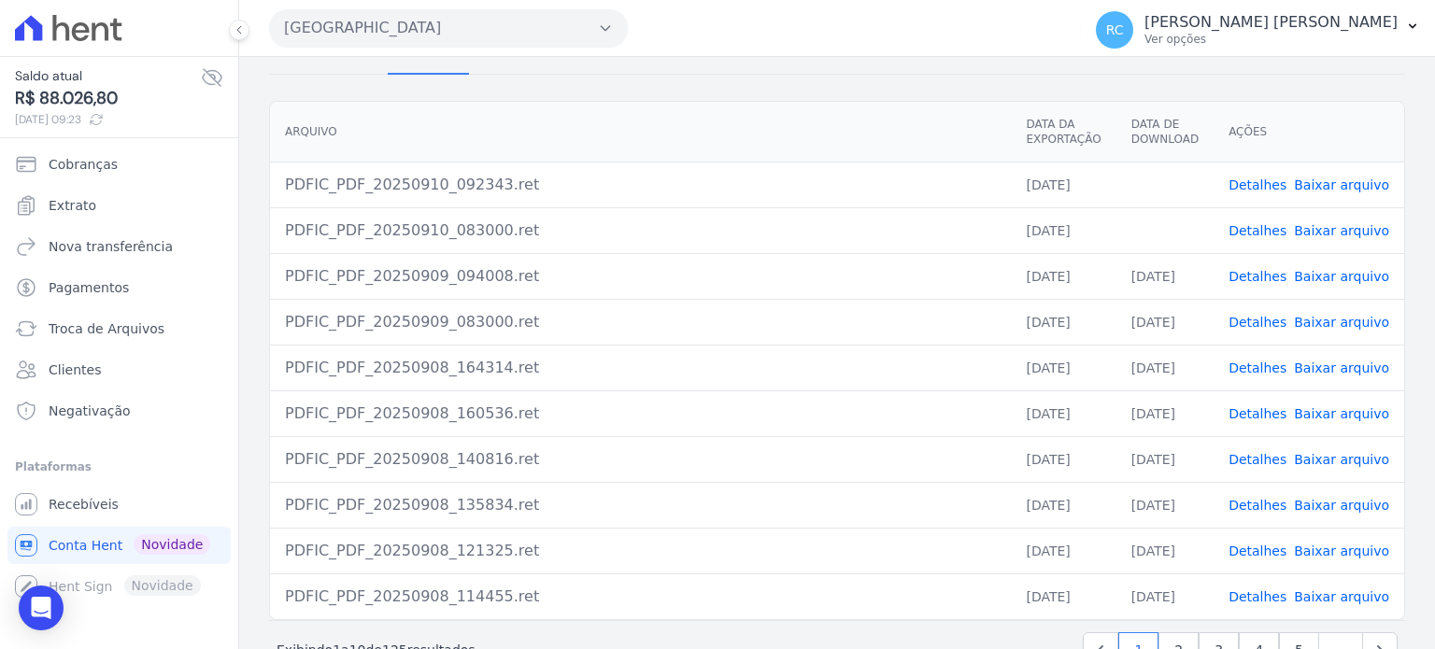
click at [1316, 225] on link "Baixar arquivo" at bounding box center [1341, 230] width 95 height 15
click at [1334, 182] on link "Baixar arquivo" at bounding box center [1341, 185] width 95 height 15
click at [408, 38] on button "Parque Das Flores" at bounding box center [448, 27] width 359 height 37
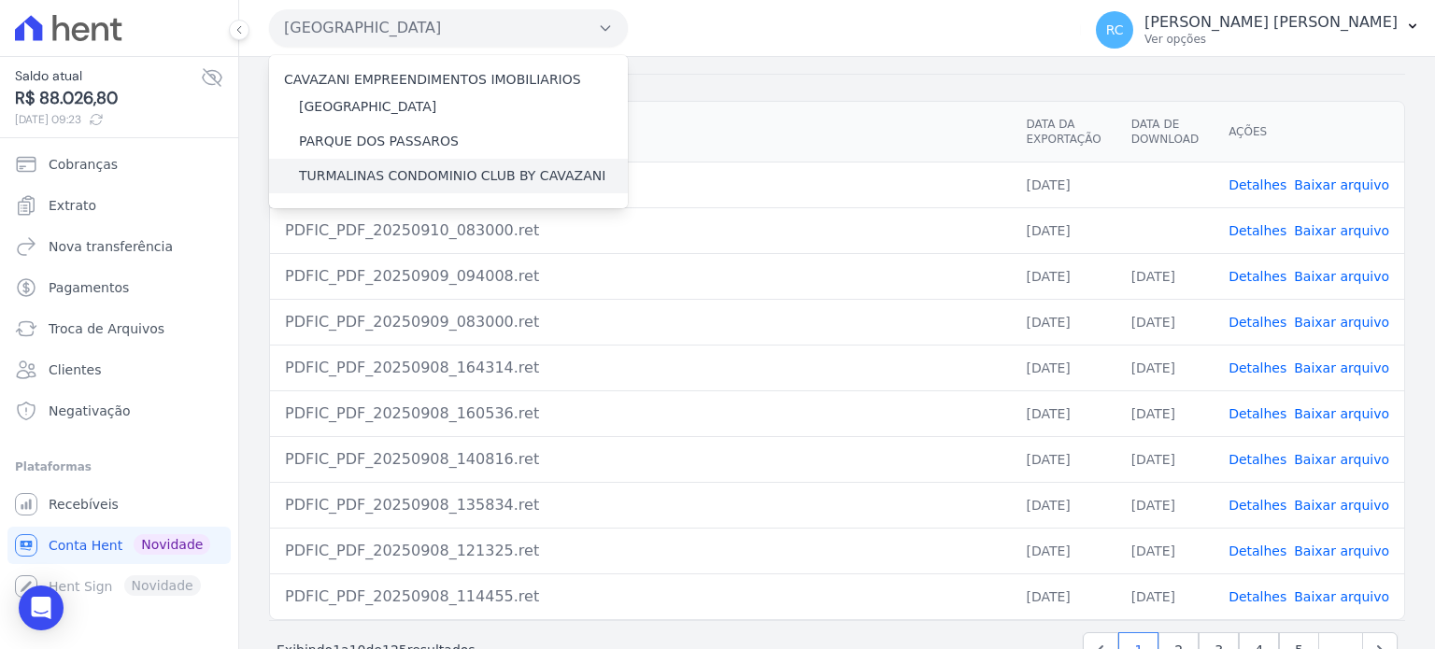
click at [490, 176] on label "TURMALINAS CONDOMINIO CLUB BY CAVAZANI" at bounding box center [452, 176] width 306 height 20
click at [0, 0] on input "TURMALINAS CONDOMINIO CLUB BY CAVAZANI" at bounding box center [0, 0] width 0 height 0
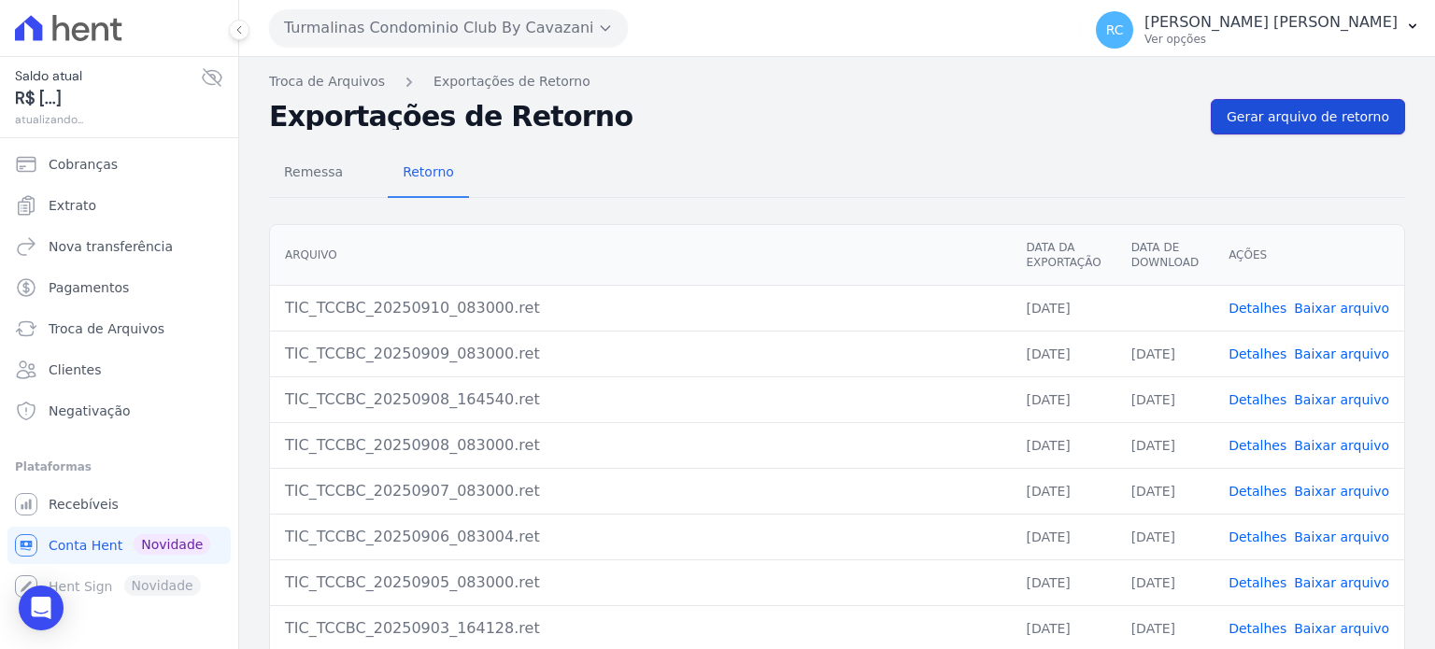
click at [1301, 117] on span "Gerar arquivo de retorno" at bounding box center [1308, 116] width 163 height 19
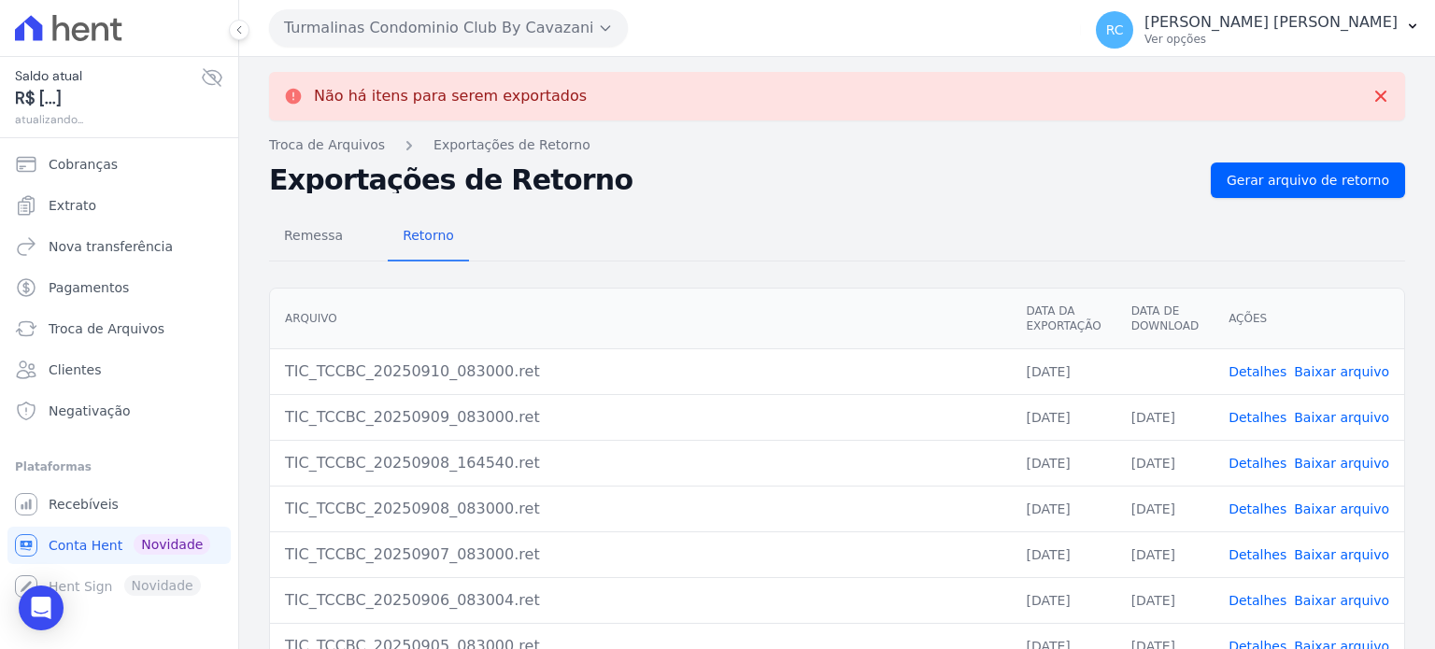
click at [1332, 373] on link "Baixar arquivo" at bounding box center [1341, 371] width 95 height 15
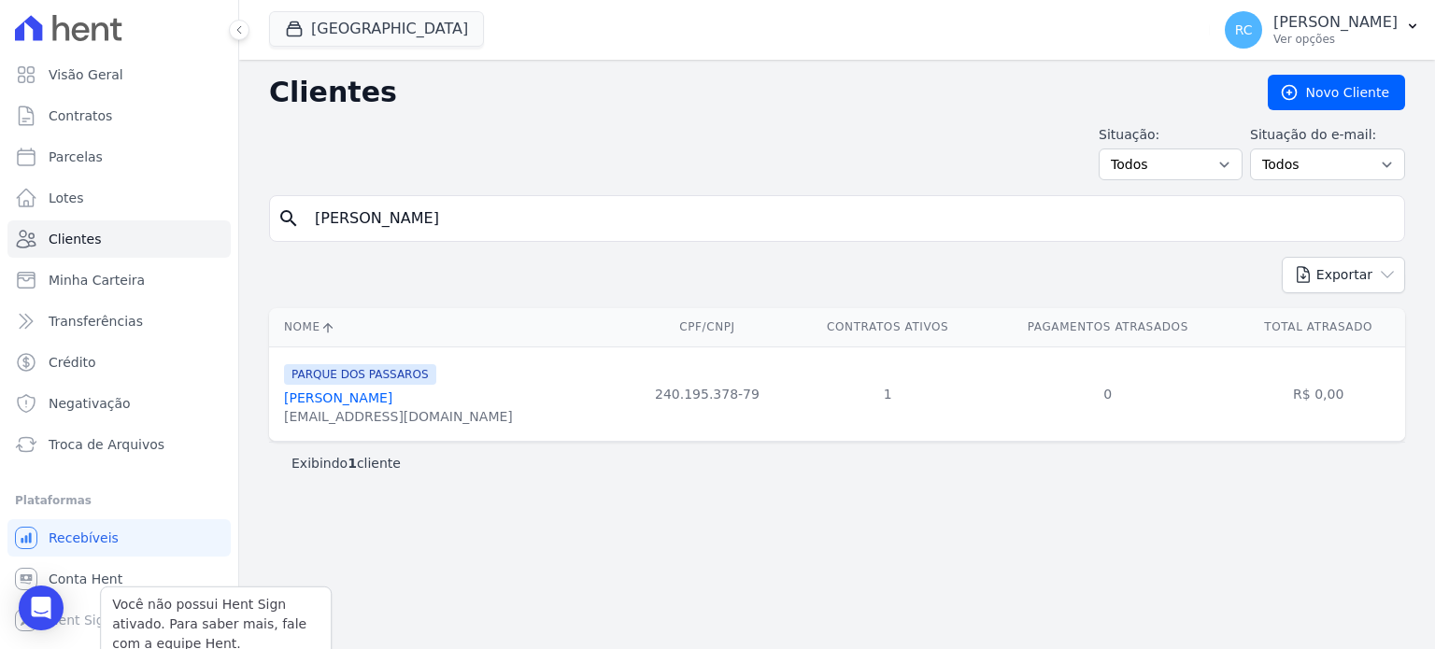
click at [142, 590] on div "Você não possui Hent Sign ativado. Para saber mais, fale com a equipe Hent." at bounding box center [216, 625] width 232 height 76
click at [147, 579] on link "Conta Hent" at bounding box center [118, 579] width 223 height 37
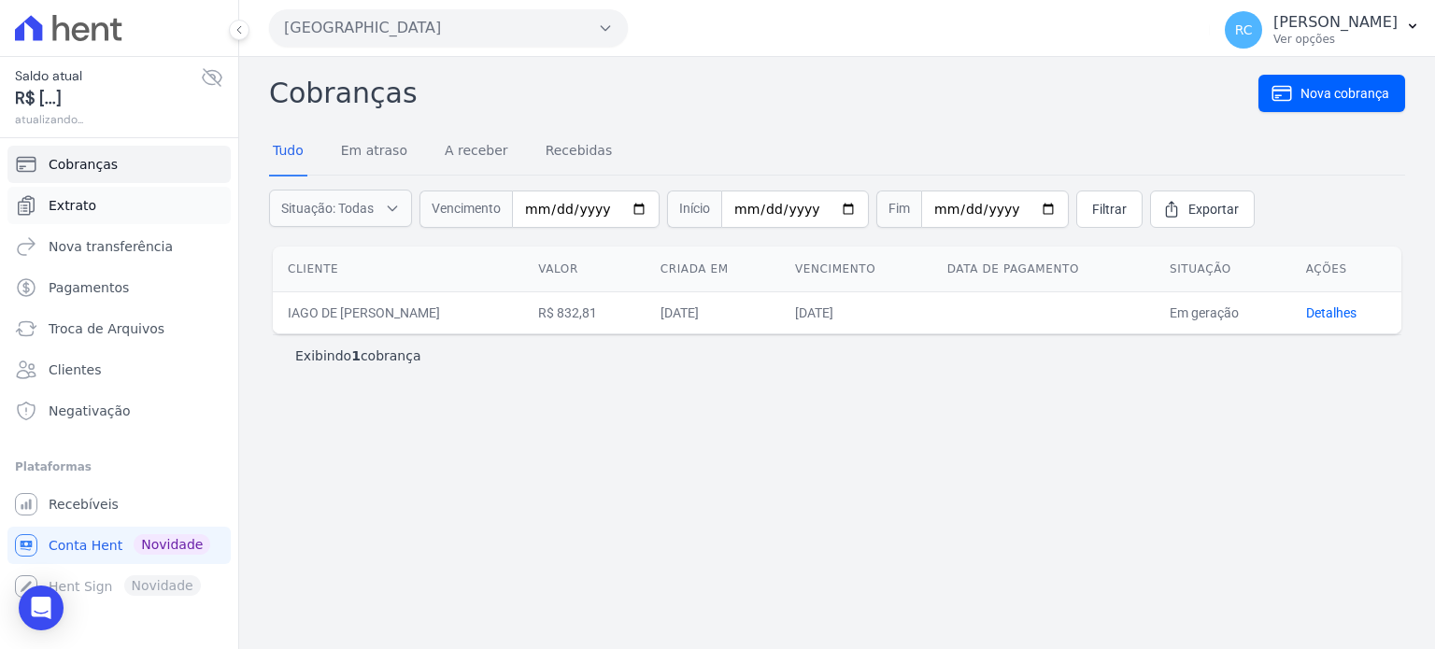
click at [121, 204] on link "Extrato" at bounding box center [118, 205] width 223 height 37
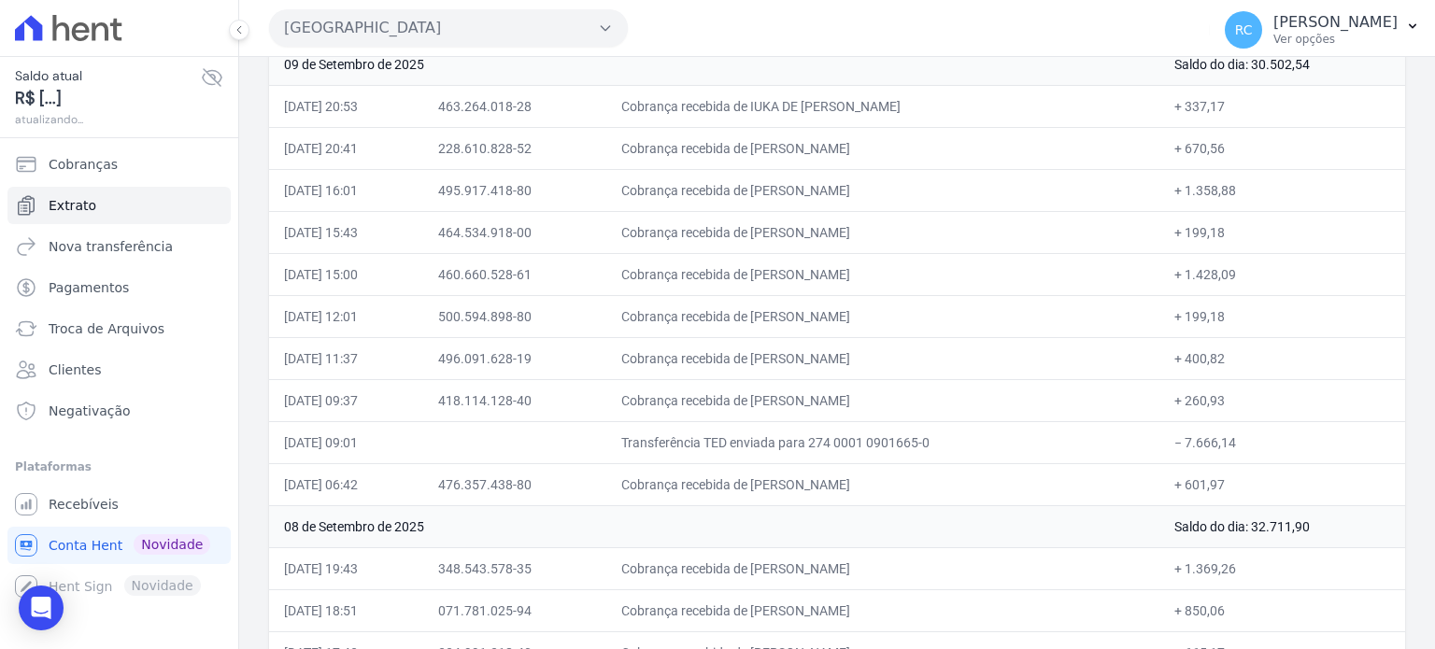
scroll to position [280, 0]
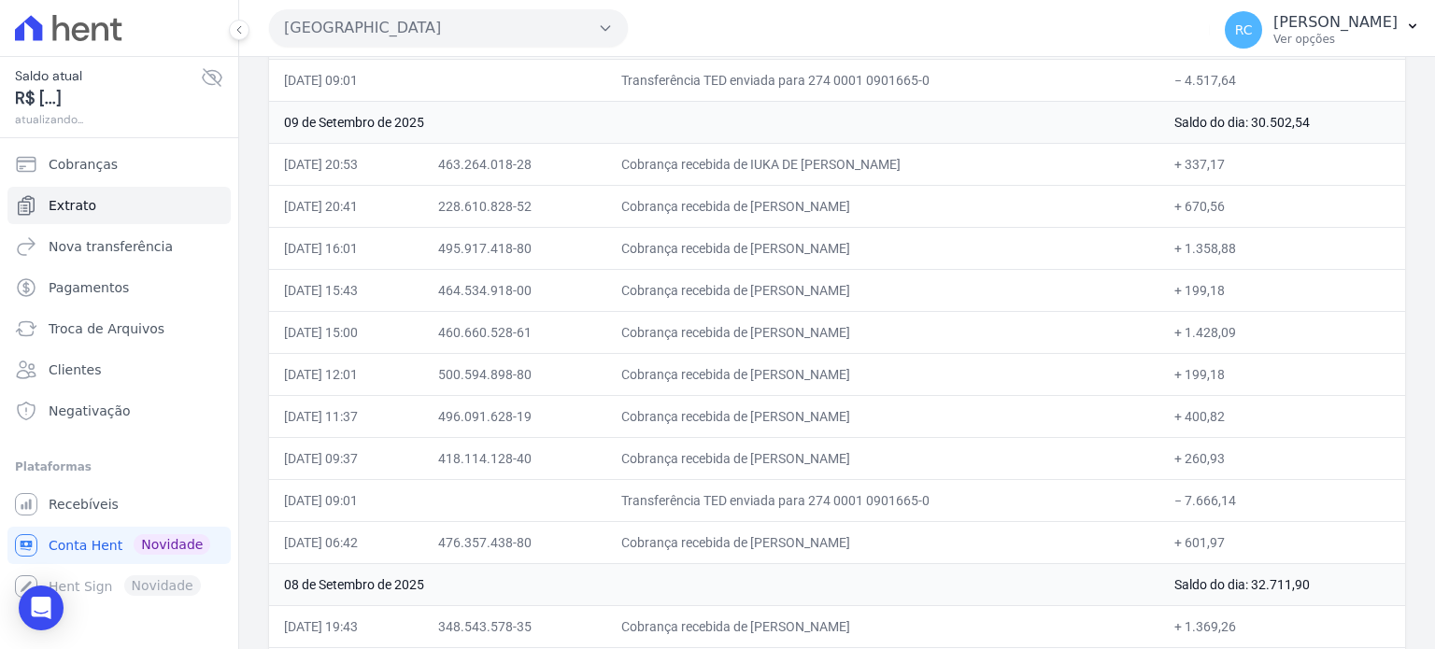
drag, startPoint x: 1254, startPoint y: 503, endPoint x: 1186, endPoint y: 495, distance: 68.6
click at [1187, 495] on td "− 7.666,14" at bounding box center [1282, 500] width 246 height 42
copy td "7.666,14"
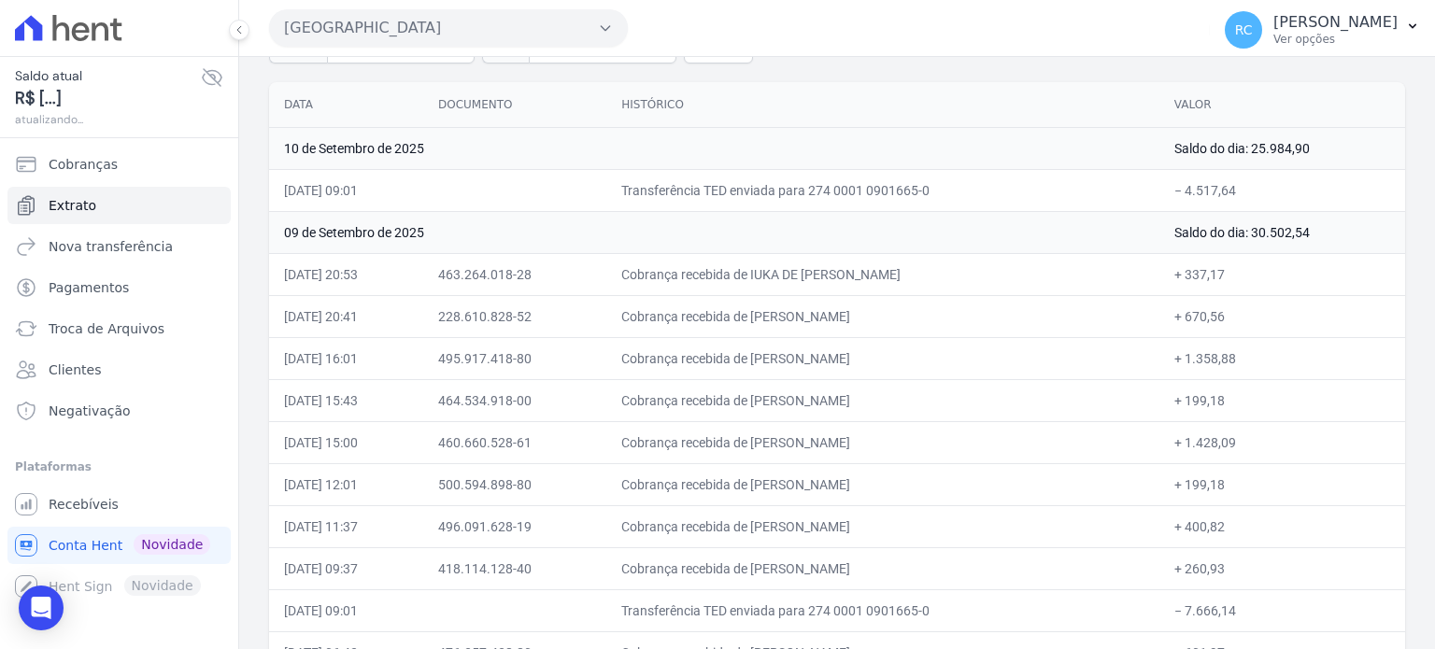
scroll to position [0, 0]
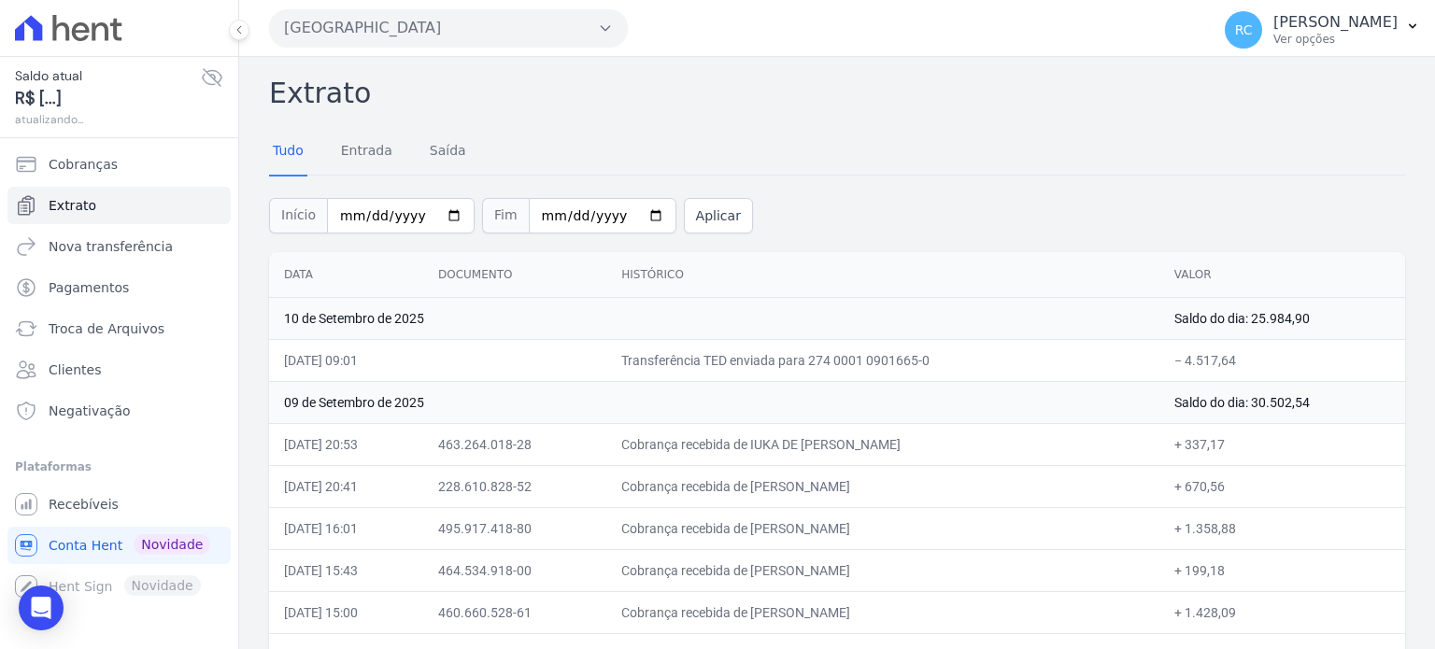
click at [582, 7] on div "Parque Dos Passaros CAVAZANI EMPREENDIMENTOS IMOBILIARIOS PARQUE DAS FLORES PAR…" at bounding box center [735, 28] width 933 height 58
click at [572, 18] on button "Parque Dos Passaros" at bounding box center [448, 27] width 359 height 37
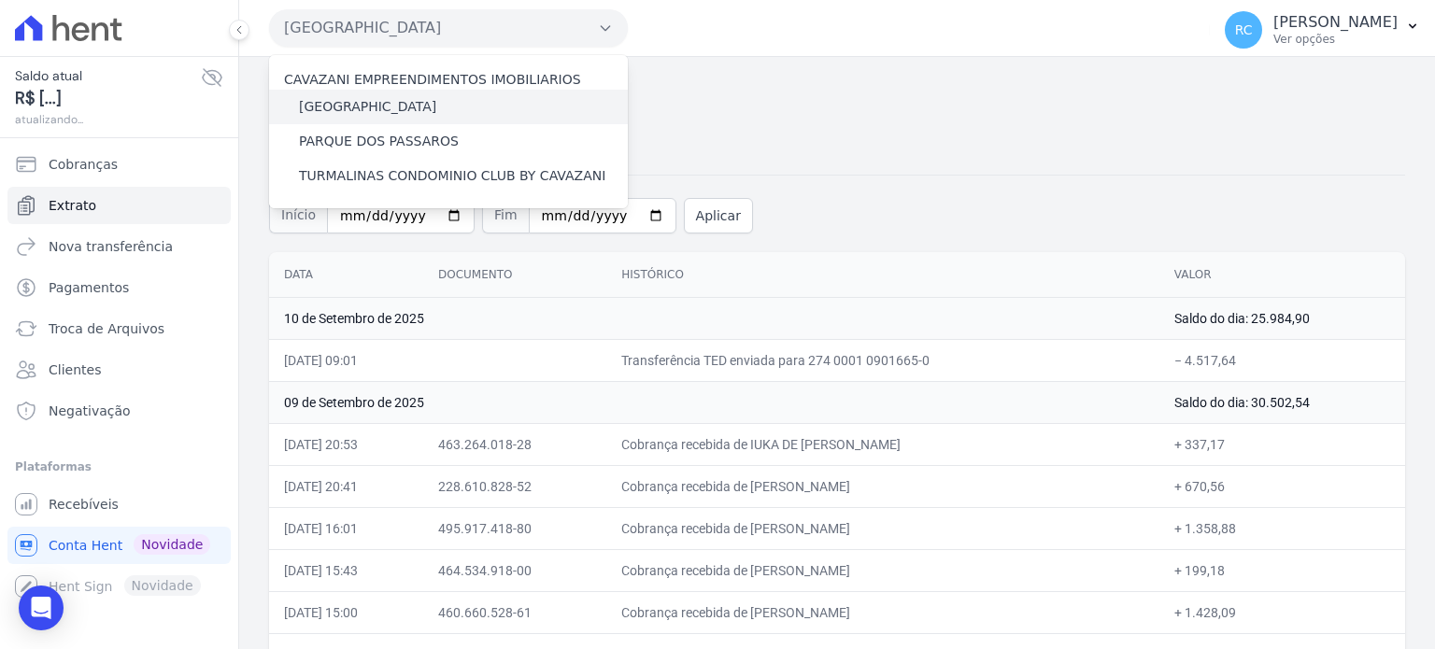
click at [411, 109] on label "[GEOGRAPHIC_DATA]" at bounding box center [367, 107] width 137 height 20
click at [0, 0] on input "[GEOGRAPHIC_DATA]" at bounding box center [0, 0] width 0 height 0
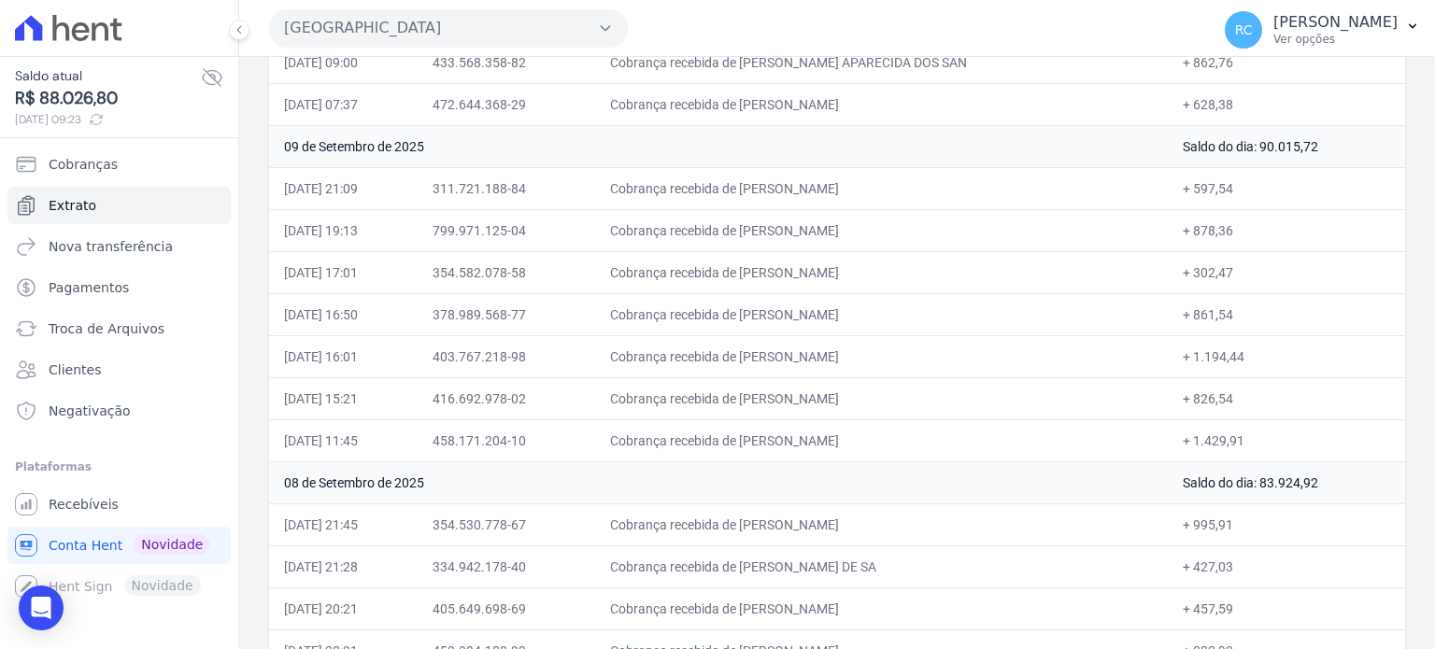
scroll to position [374, 0]
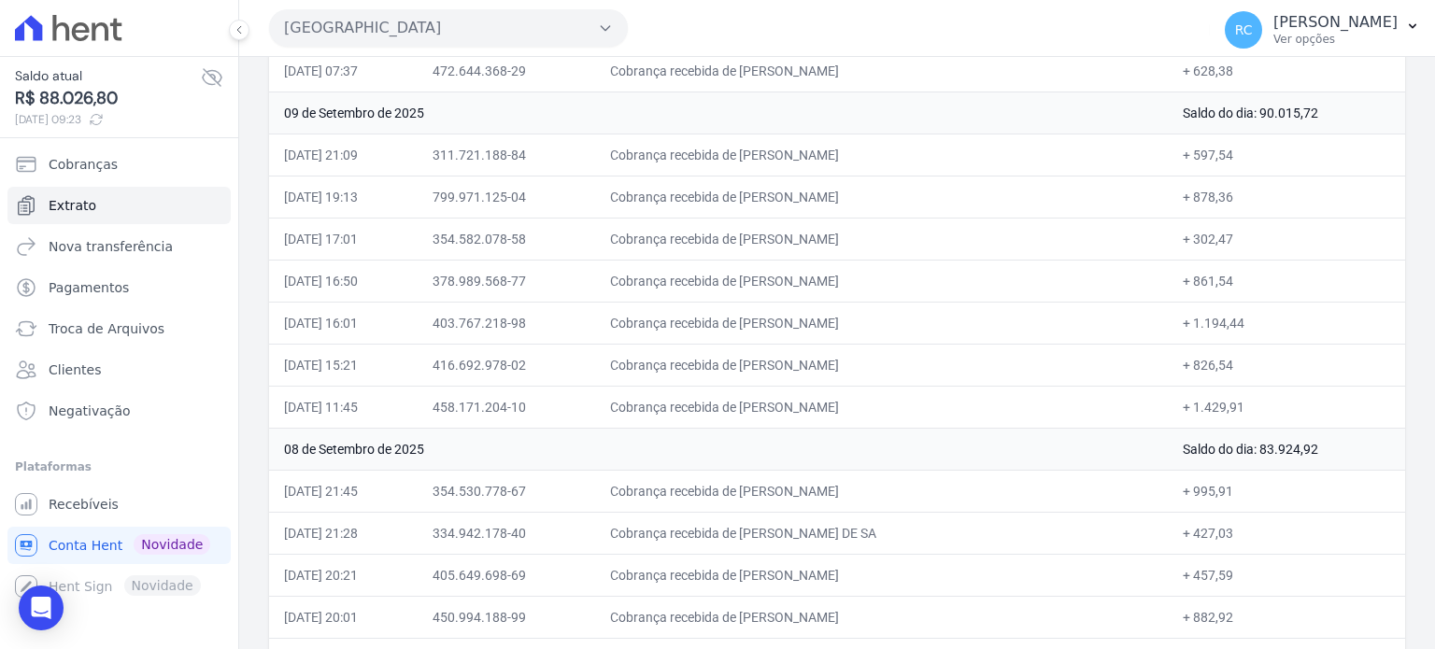
drag, startPoint x: 910, startPoint y: 149, endPoint x: 772, endPoint y: 161, distance: 138.8
click at [772, 161] on td "Cobrança recebida de VALERIA SANTOS DE BRITO" at bounding box center [881, 155] width 573 height 42
copy td "VALERIA SANTOS DE BR"
drag, startPoint x: 896, startPoint y: 197, endPoint x: 771, endPoint y: 208, distance: 125.7
click at [771, 208] on td "Cobrança recebida de JACSON PEREIRA DIAS" at bounding box center [881, 197] width 573 height 42
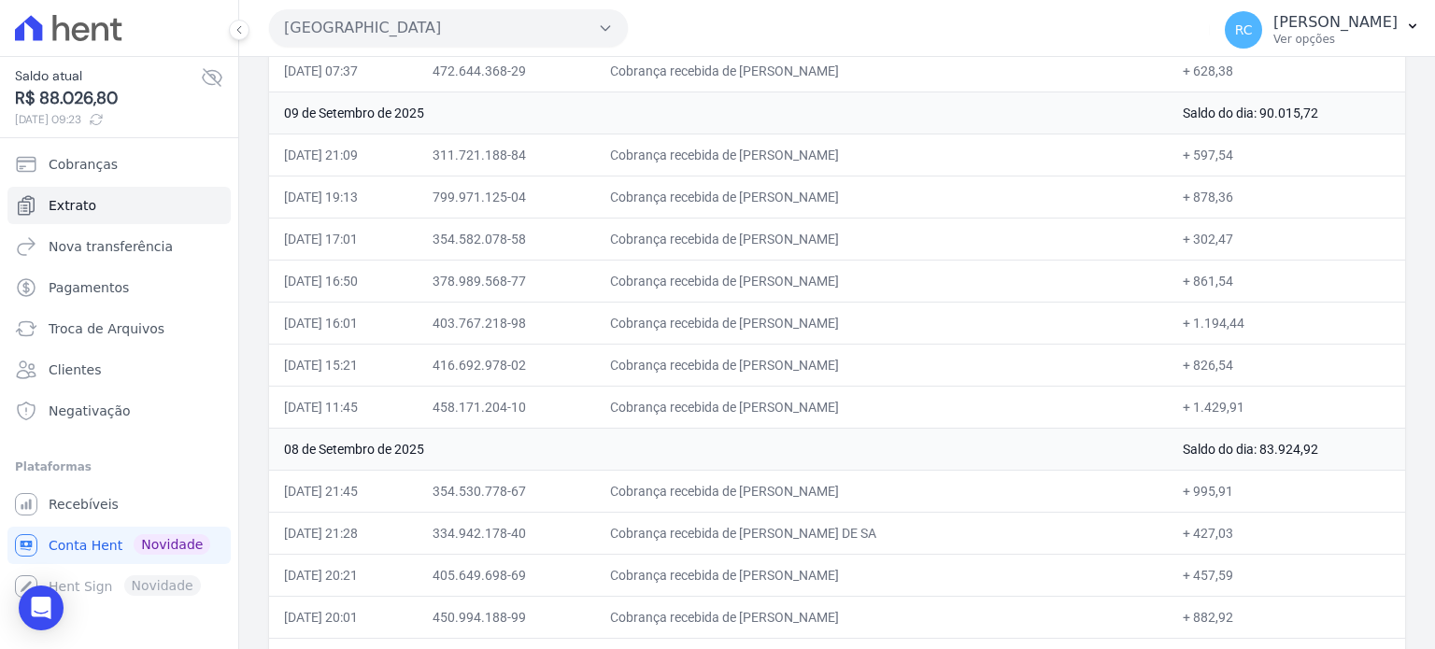
copy td "JACSON PEREIRA DIA"
drag, startPoint x: 944, startPoint y: 231, endPoint x: 771, endPoint y: 245, distance: 173.4
click at [771, 245] on td "Cobrança recebida de DANIELE MARIA ALMEIDA LOPES" at bounding box center [881, 239] width 573 height 42
copy td "DANIELE MARIA ALMEIDA LO"
drag, startPoint x: 934, startPoint y: 277, endPoint x: 774, endPoint y: 291, distance: 161.3
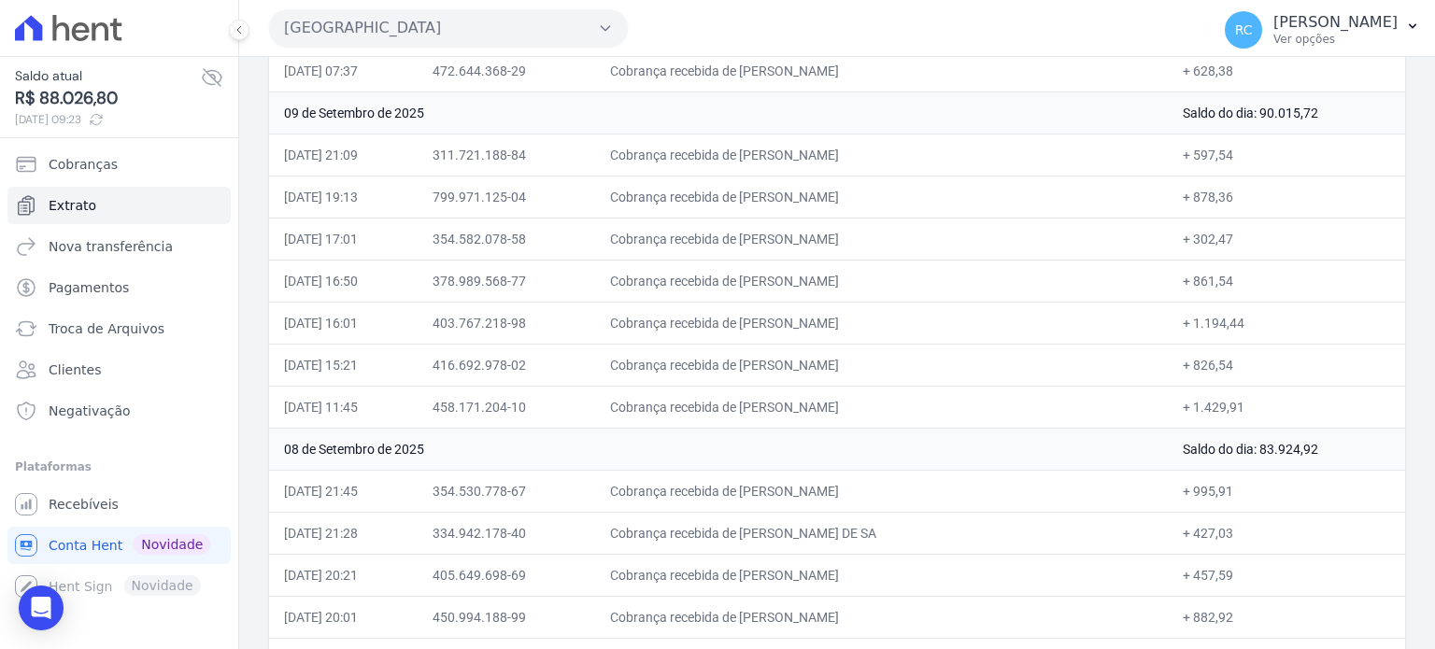
click at [774, 291] on td "Cobrança recebida de WILLIAM FERREIRA DA SILVA" at bounding box center [881, 281] width 573 height 42
copy td "WILLIAM FERREIRA DA SILV"
drag, startPoint x: 937, startPoint y: 306, endPoint x: 770, endPoint y: 320, distance: 167.8
click at [770, 320] on td "Cobrança recebida de WILLIAM OLIVEIRA DE ABREU" at bounding box center [881, 323] width 573 height 42
copy td "WILLIAM OLIVEIRA DE ABRE"
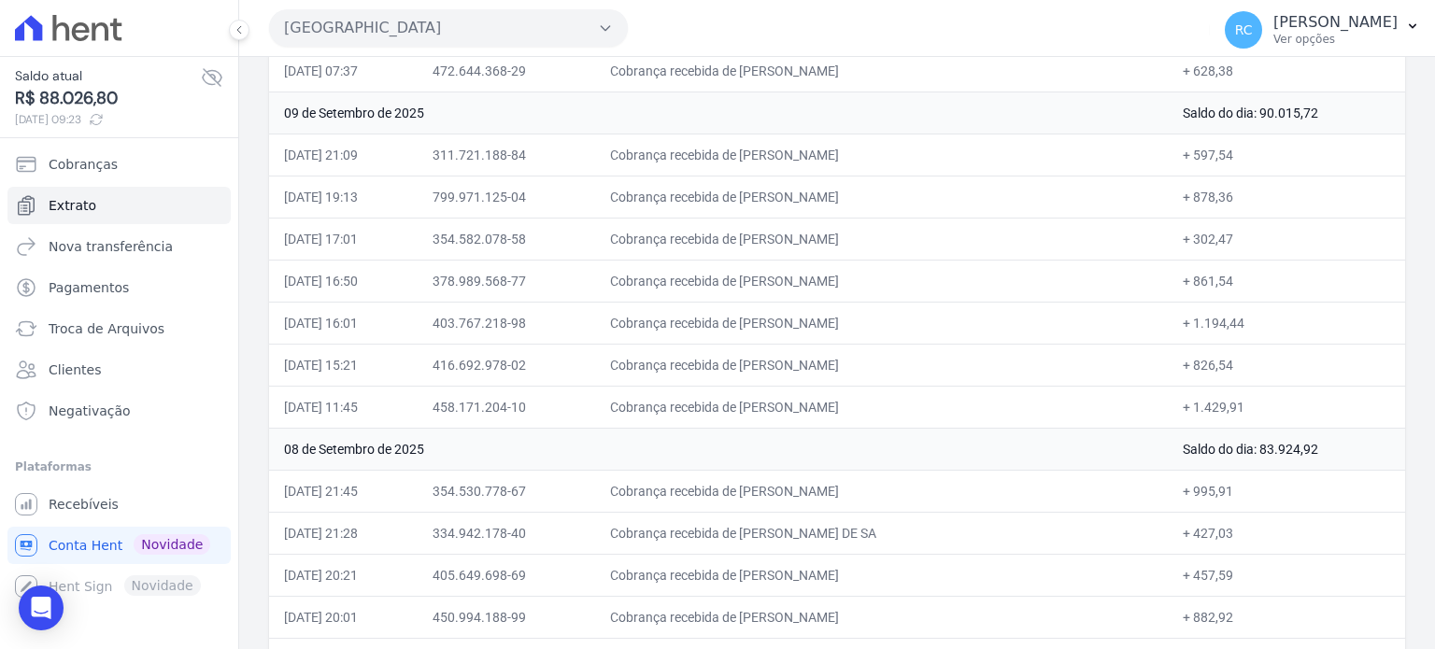
drag, startPoint x: 933, startPoint y: 363, endPoint x: 770, endPoint y: 373, distance: 163.8
click at [770, 373] on td "Cobrança recebida de YOHANA CRISTINA LOPES FIORINE" at bounding box center [881, 365] width 573 height 42
copy td "YOHANA CRISTINA LOPES FIOR"
drag, startPoint x: 854, startPoint y: 411, endPoint x: 767, endPoint y: 412, distance: 86.9
click at [770, 411] on td "Cobrança recebida de IVANILDO FARIAS FELICIANO" at bounding box center [881, 407] width 573 height 42
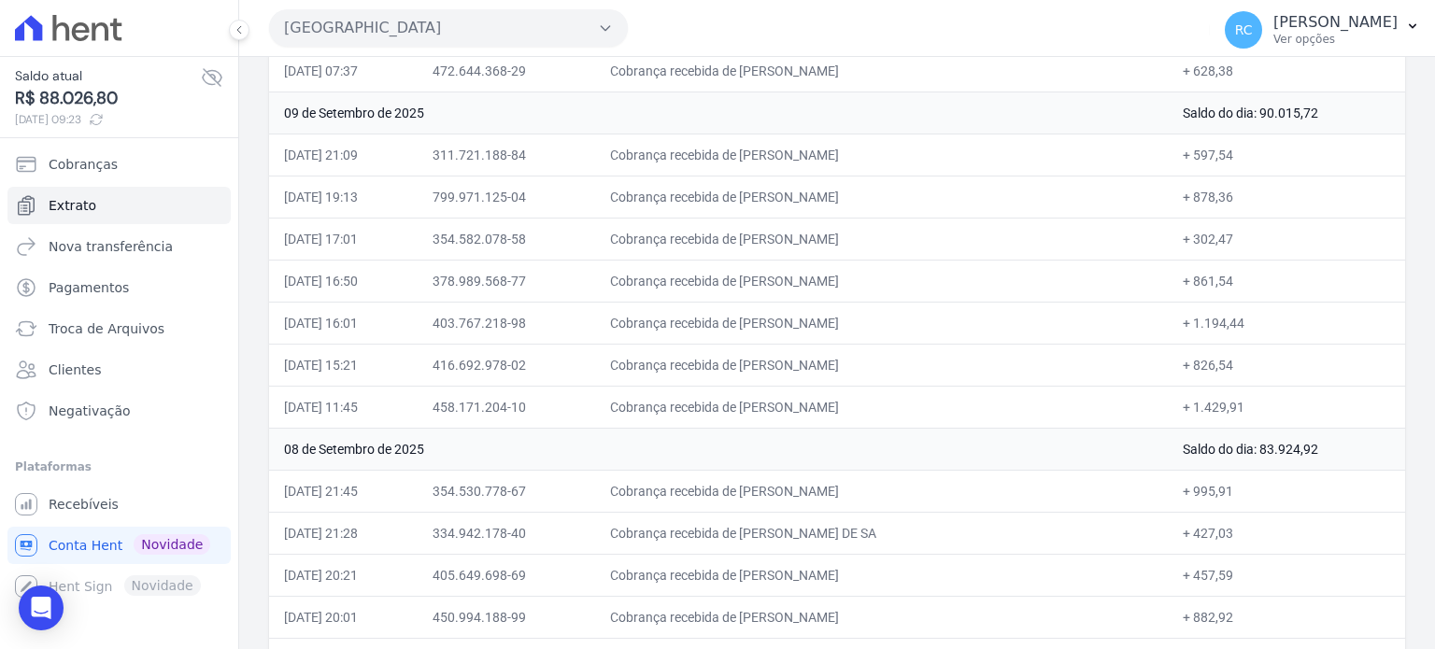
copy td "IVANILDO FARIAS FELICIA"
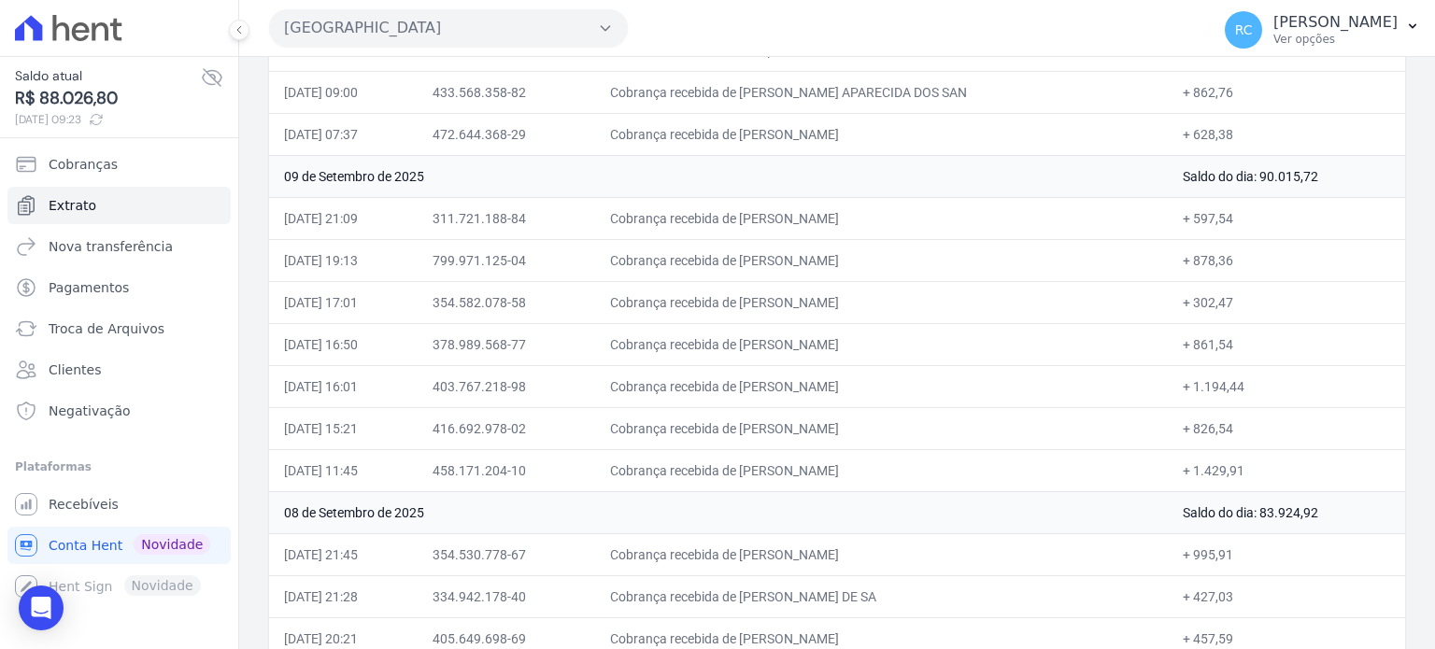
scroll to position [280, 0]
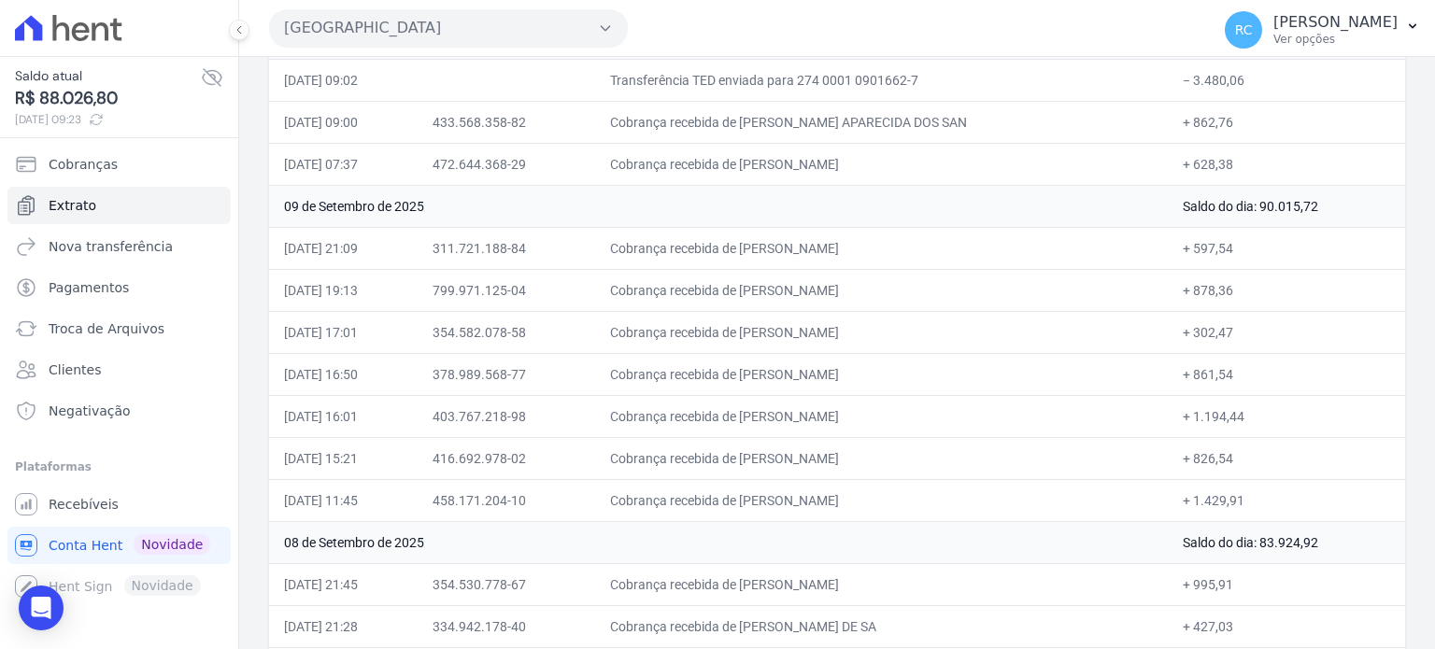
click at [509, 9] on div "Parque Das Flores" at bounding box center [448, 27] width 359 height 37
click at [500, 18] on button "Parque Das Flores" at bounding box center [448, 27] width 359 height 37
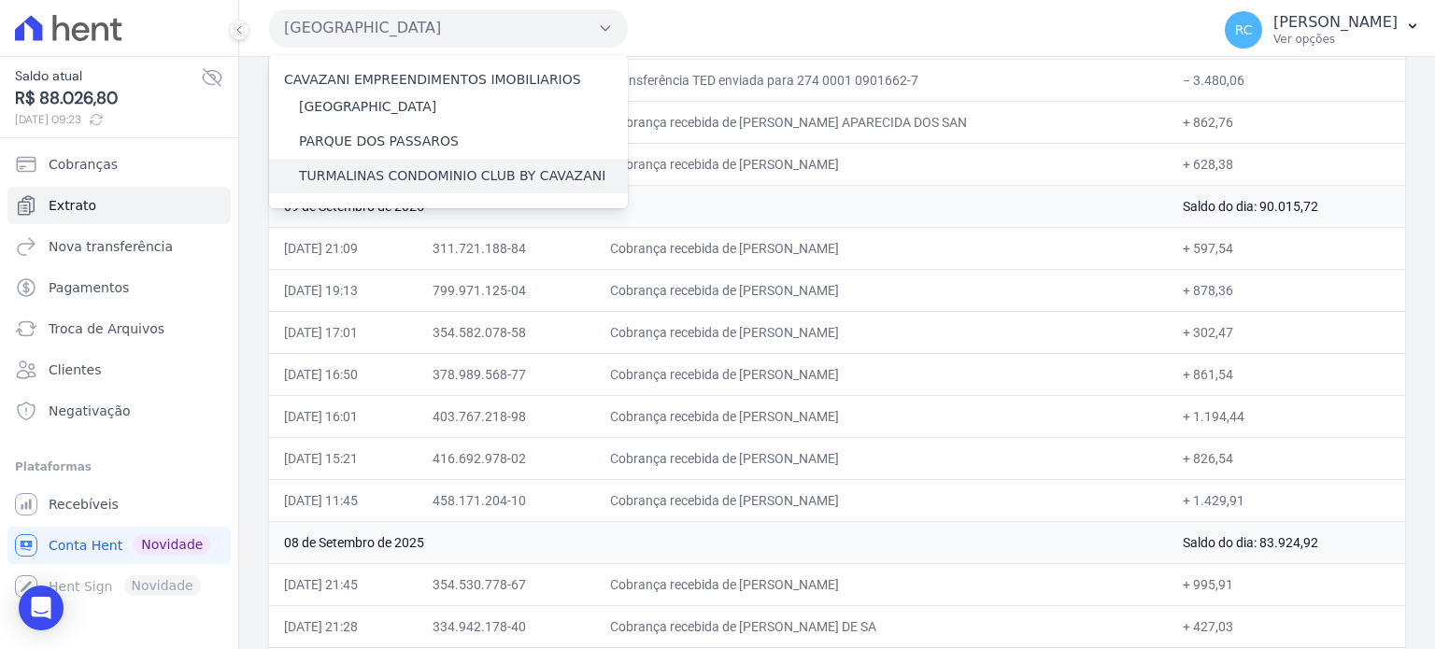
click at [377, 181] on label "TURMALINAS CONDOMINIO CLUB BY CAVAZANI" at bounding box center [452, 176] width 306 height 20
click at [0, 0] on input "TURMALINAS CONDOMINIO CLUB BY CAVAZANI" at bounding box center [0, 0] width 0 height 0
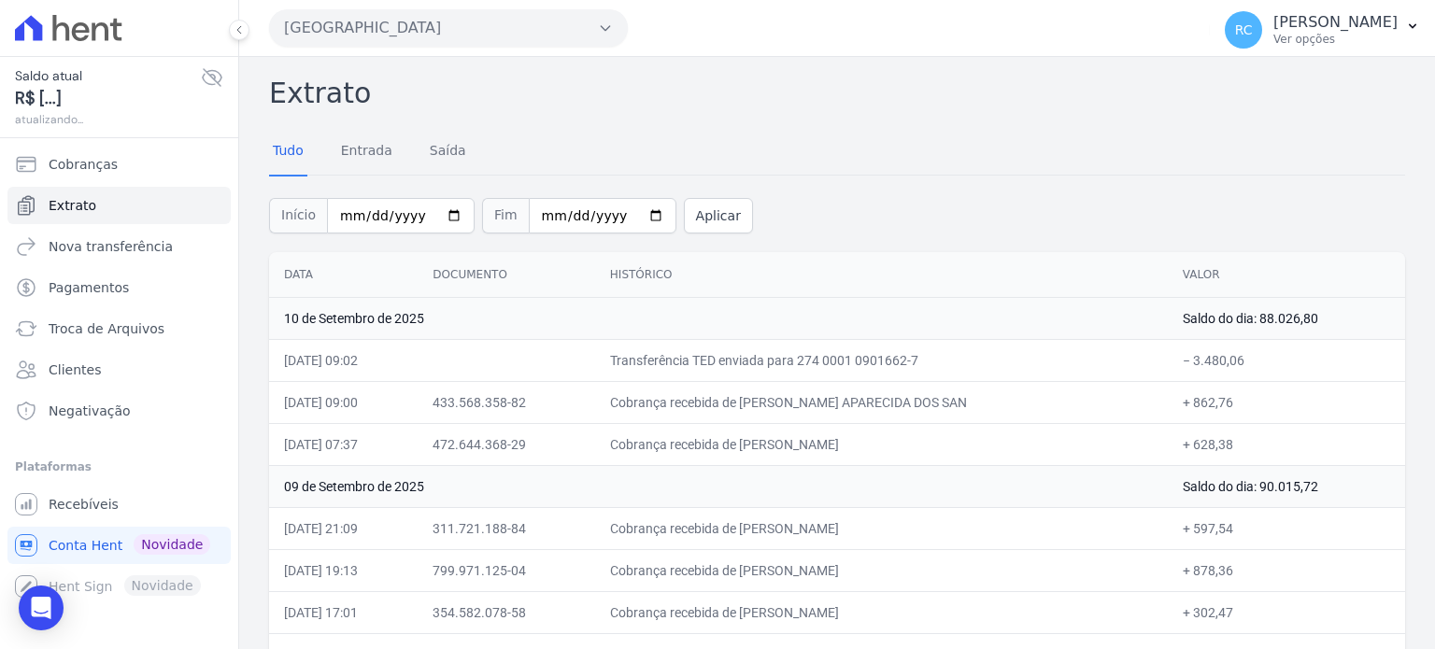
click at [503, 22] on button "Parque Das Flores" at bounding box center [448, 27] width 359 height 37
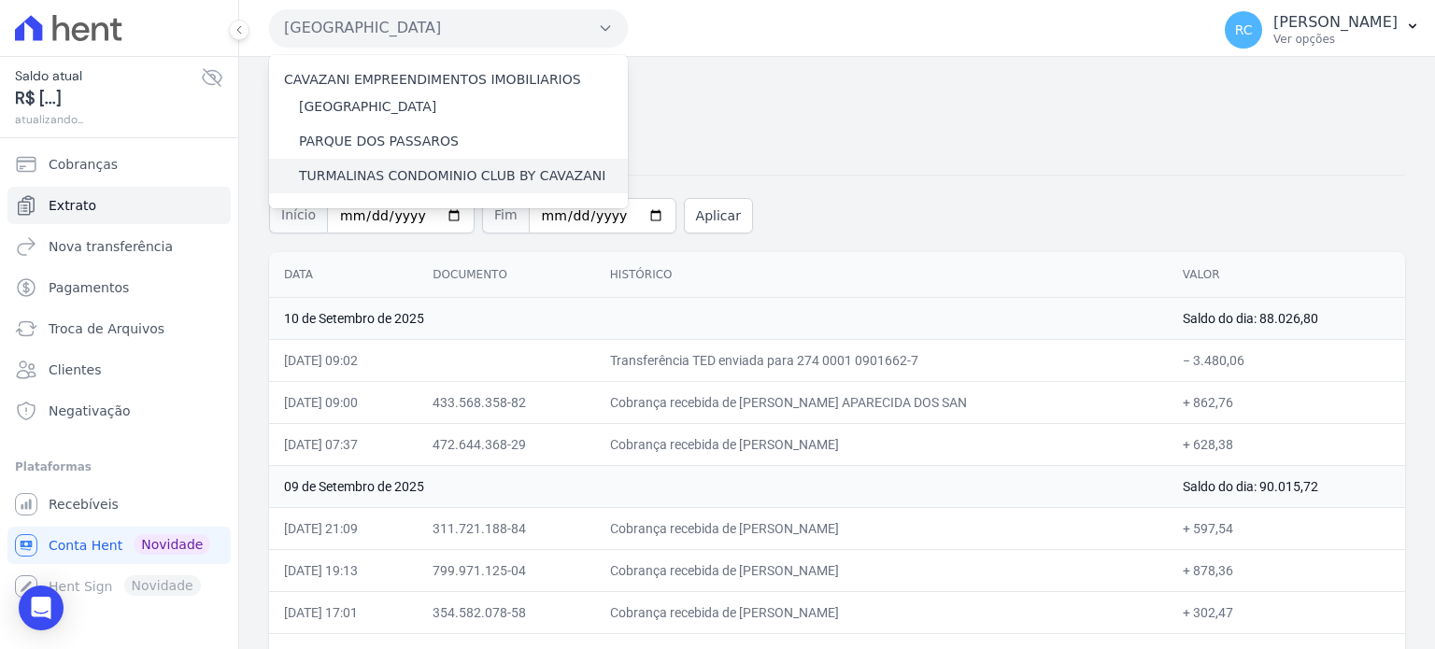
click at [329, 178] on label "TURMALINAS CONDOMINIO CLUB BY CAVAZANI" at bounding box center [452, 176] width 306 height 20
click at [0, 0] on input "TURMALINAS CONDOMINIO CLUB BY CAVAZANI" at bounding box center [0, 0] width 0 height 0
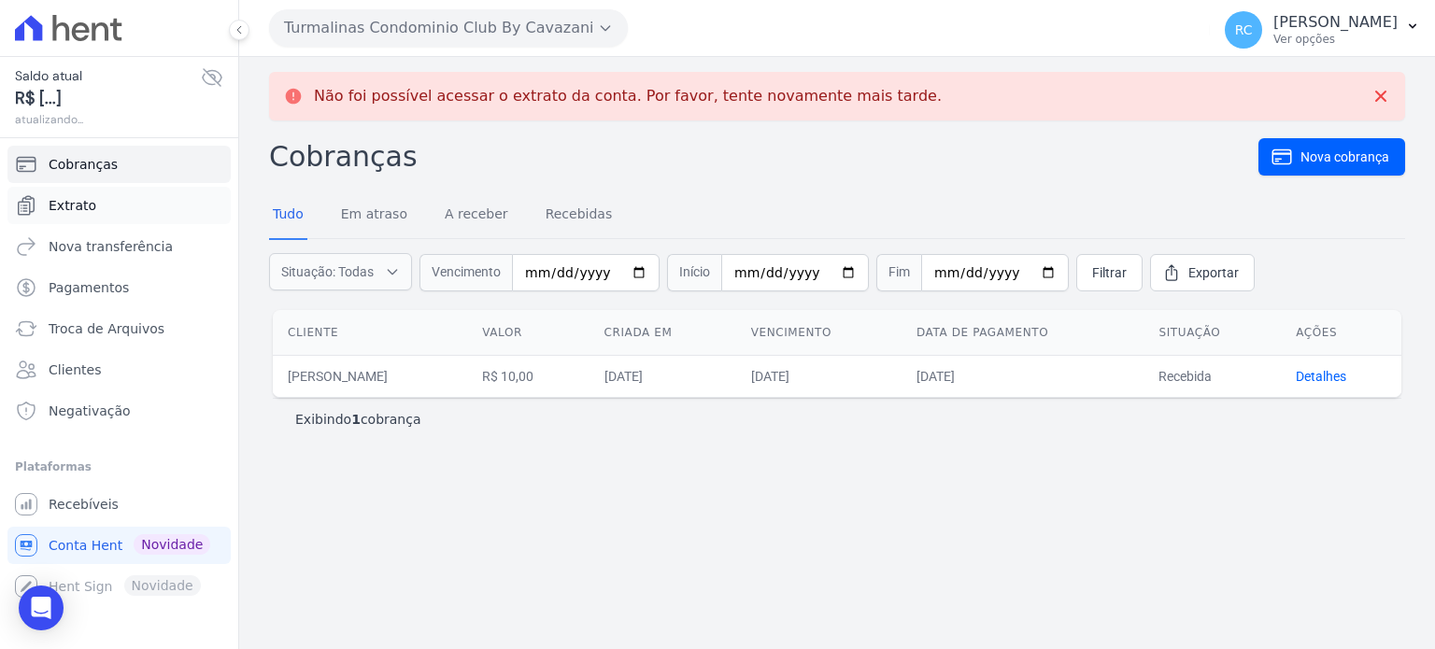
click at [112, 208] on link "Extrato" at bounding box center [118, 205] width 223 height 37
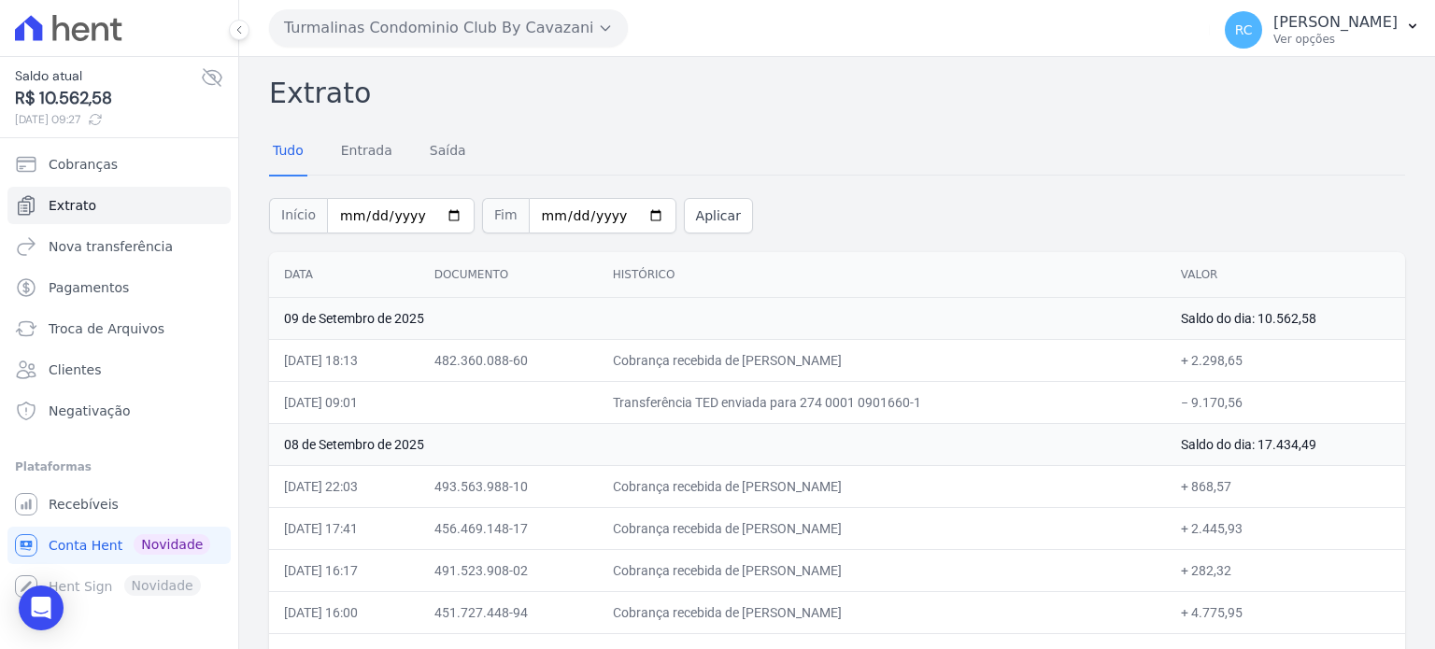
drag, startPoint x: 1262, startPoint y: 401, endPoint x: 1188, endPoint y: 415, distance: 75.1
click at [1188, 415] on td "− 9.170,56" at bounding box center [1285, 402] width 239 height 42
copy td "9.170,56"
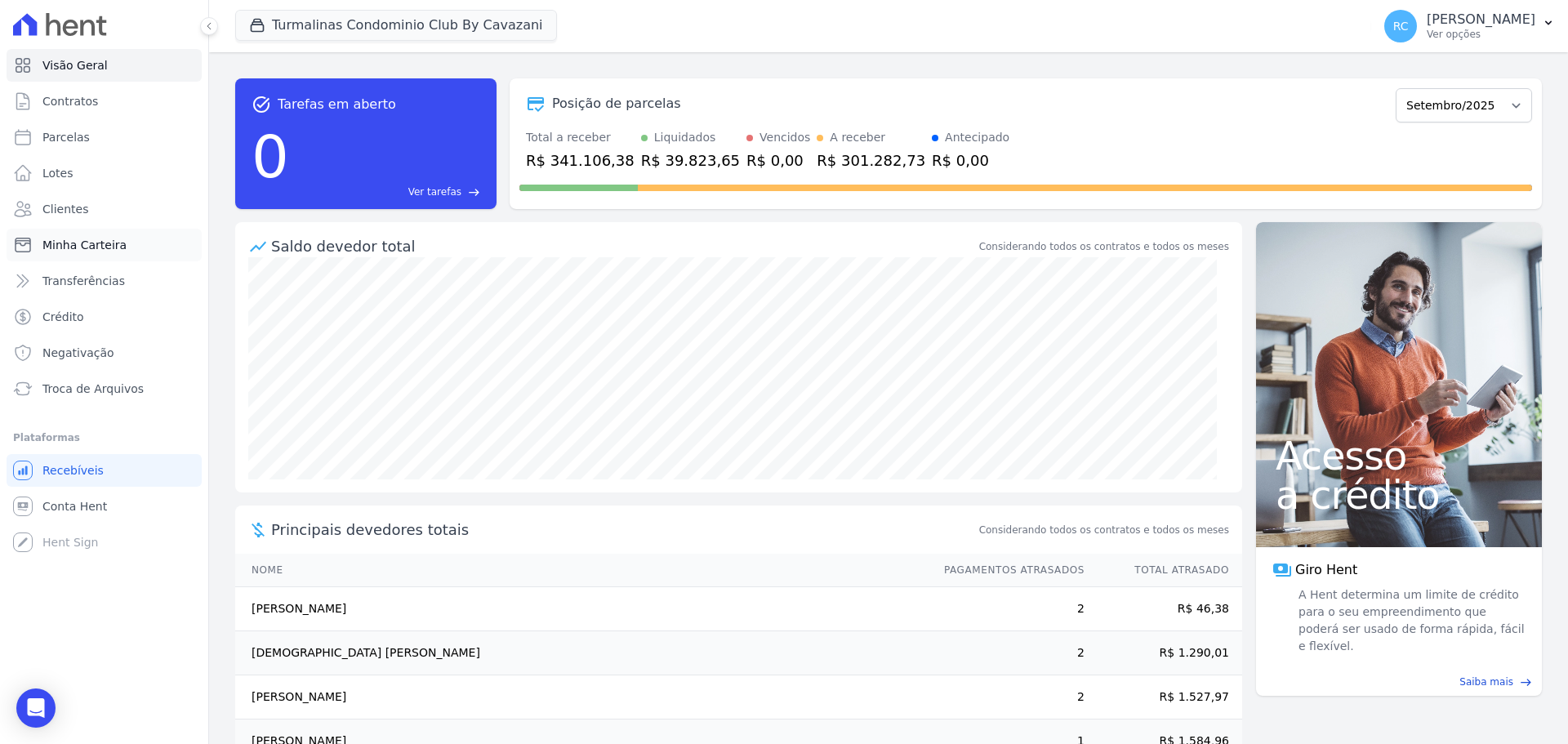
drag, startPoint x: 80, startPoint y: 253, endPoint x: 87, endPoint y: 242, distance: 13.0
click at [80, 253] on span "Minha Carteira" at bounding box center [85, 245] width 84 height 17
click at [99, 200] on link "Clientes" at bounding box center [103, 208] width 195 height 32
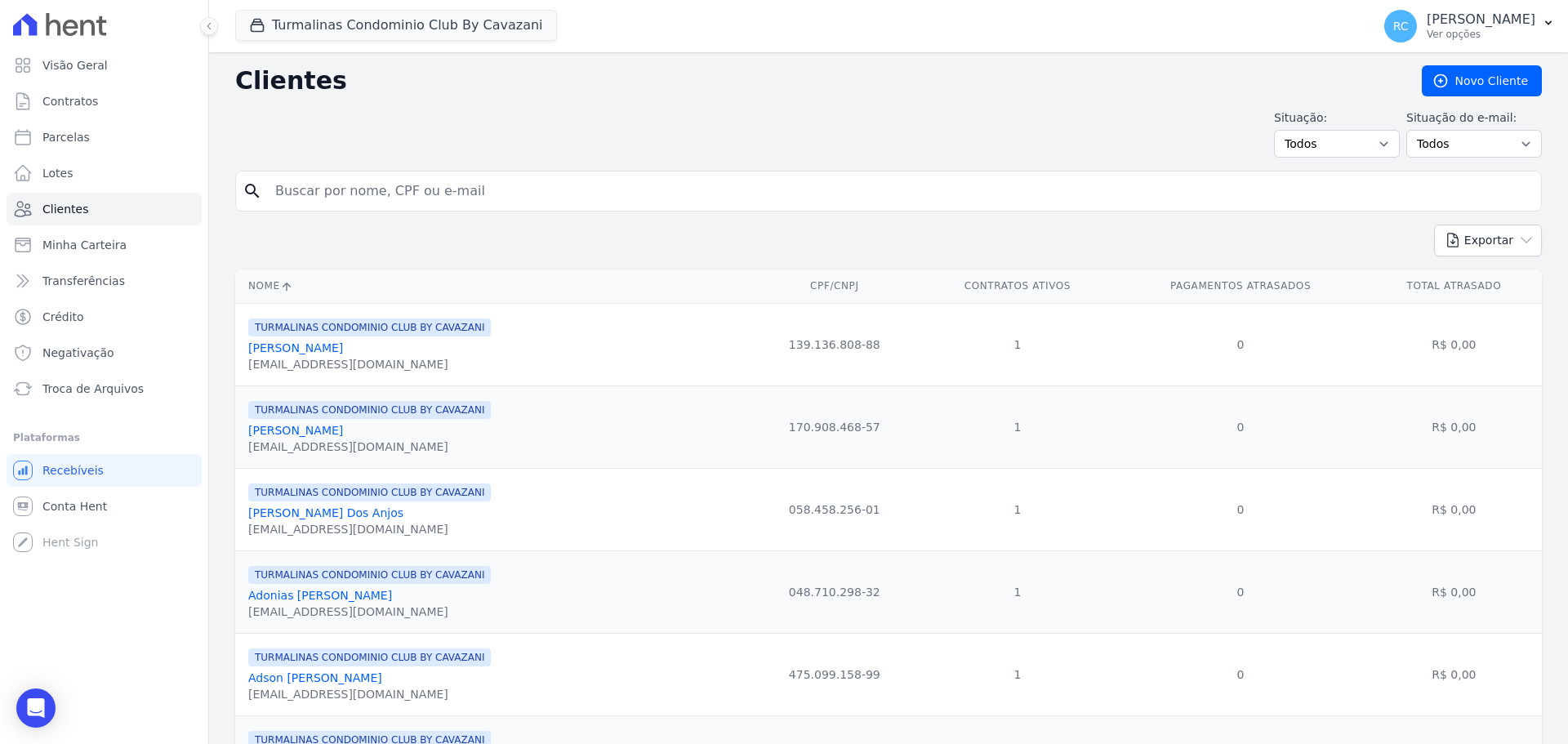
click at [465, 174] on div "search" at bounding box center [888, 191] width 1307 height 41
click at [463, 183] on input "search" at bounding box center [900, 191] width 1269 height 32
paste input "Junior de Oliveira Freitas"
type input "Junior de Oliveira Freitas"
click at [383, 25] on button "Turmalinas Condominio Club By Cavazani" at bounding box center [396, 25] width 322 height 31
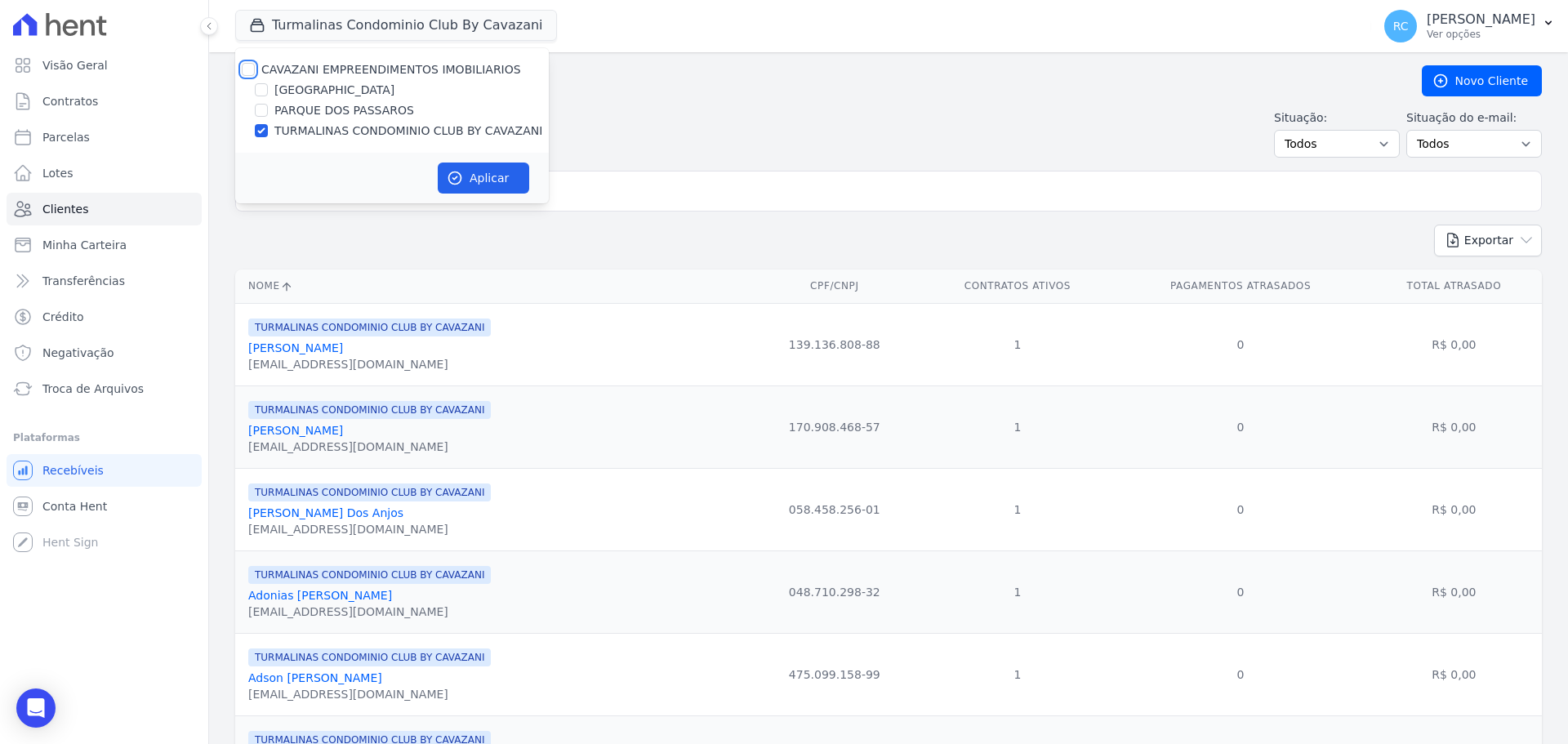
click at [242, 71] on input "CAVAZANI EMPREENDIMENTOS IMOBILIARIOS" at bounding box center [248, 69] width 13 height 13
checkbox input "true"
click at [503, 187] on button "Aplicar" at bounding box center [483, 178] width 92 height 31
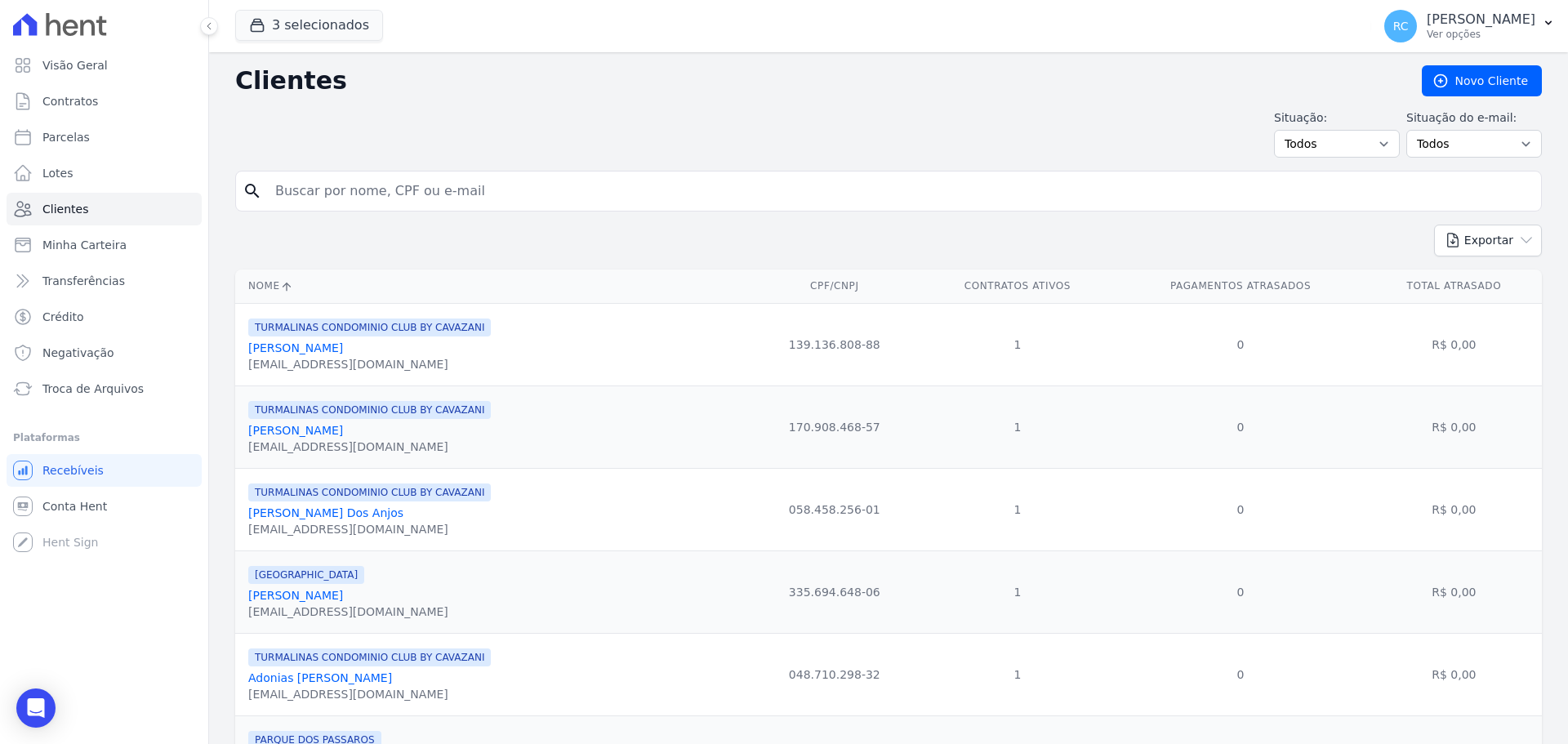
click at [466, 180] on input "search" at bounding box center [900, 191] width 1269 height 32
paste input "Junior de Oliveira Freitas"
type input "Junior de Oliveira Freitas"
